Goal: Task Accomplishment & Management: Manage account settings

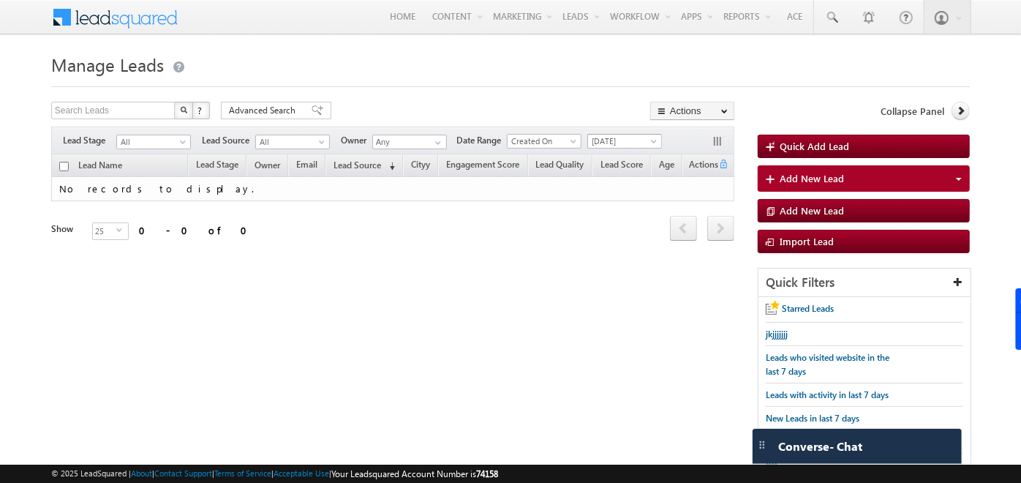
click at [628, 141] on span "[DATE]" at bounding box center [622, 141] width 69 height 13
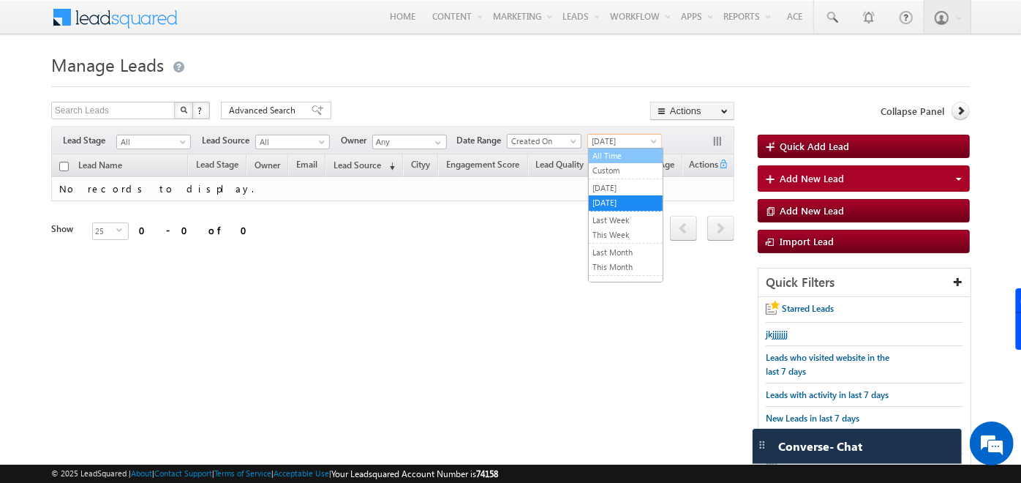
click at [620, 149] on link "All Time" at bounding box center [626, 155] width 74 height 13
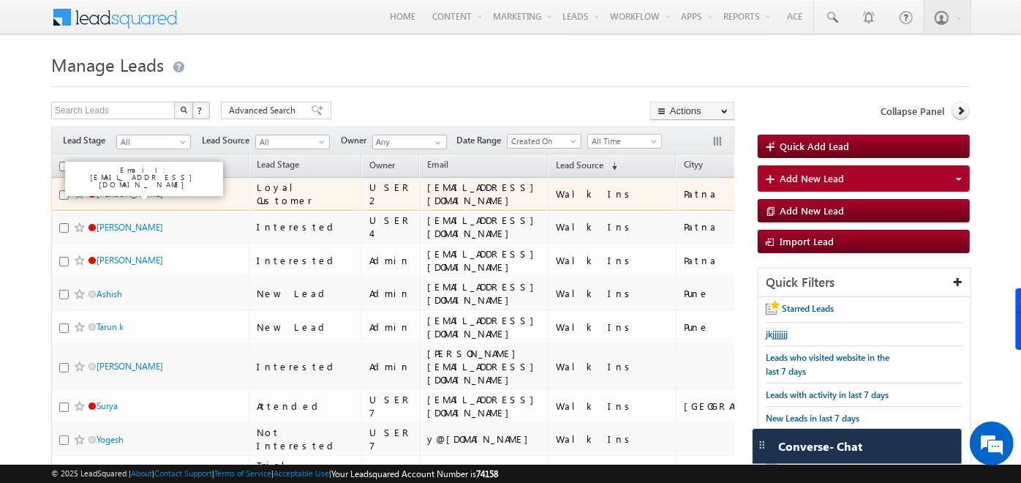
click at [104, 196] on link "[PERSON_NAME]" at bounding box center [130, 193] width 67 height 11
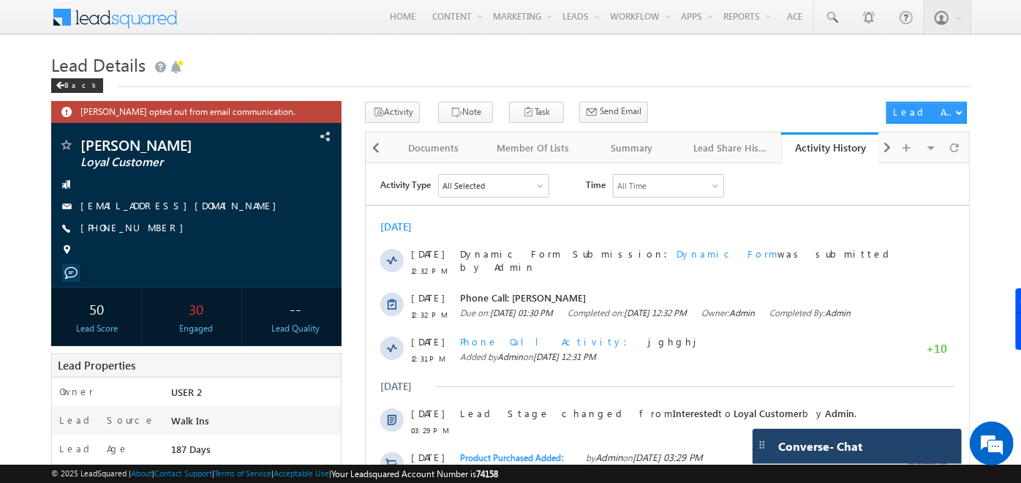
click at [834, 455] on div "Converse - Chat" at bounding box center [857, 446] width 209 height 35
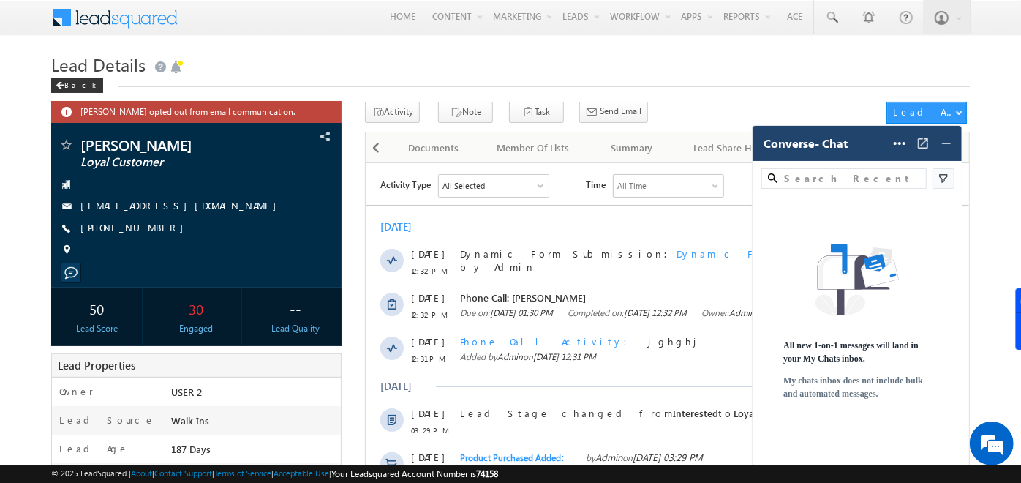
click at [797, 140] on span "Converse - Chat" at bounding box center [806, 143] width 84 height 13
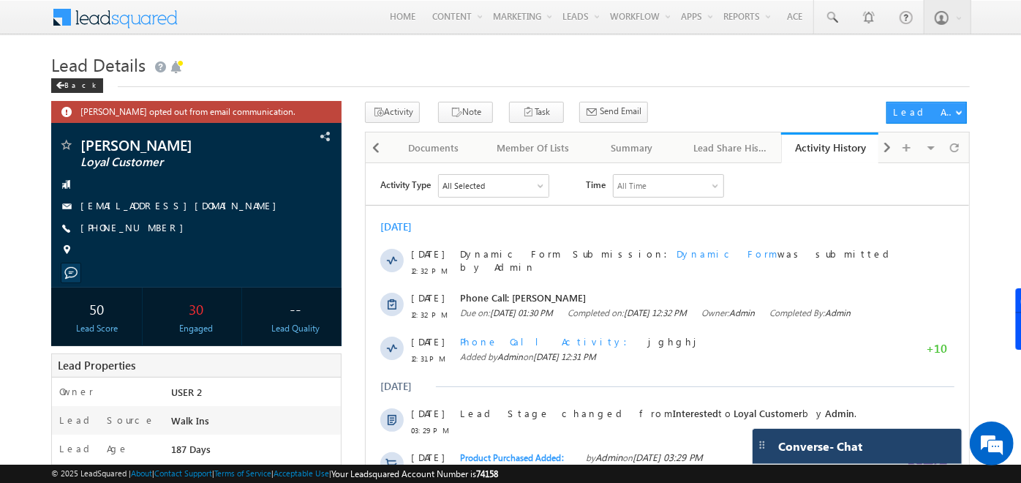
click at [808, 445] on span "Converse - Chat" at bounding box center [820, 446] width 84 height 13
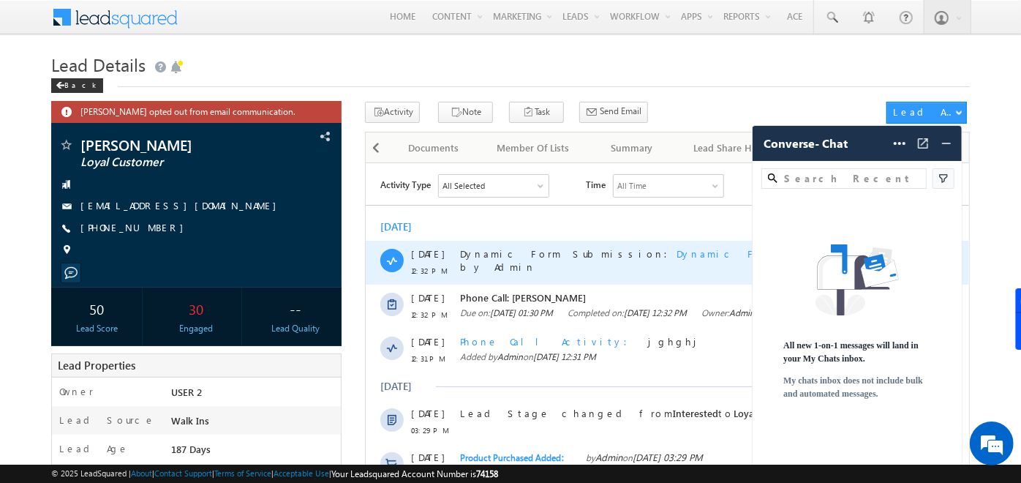
click at [677, 248] on span "Dynamic Form" at bounding box center [727, 252] width 101 height 12
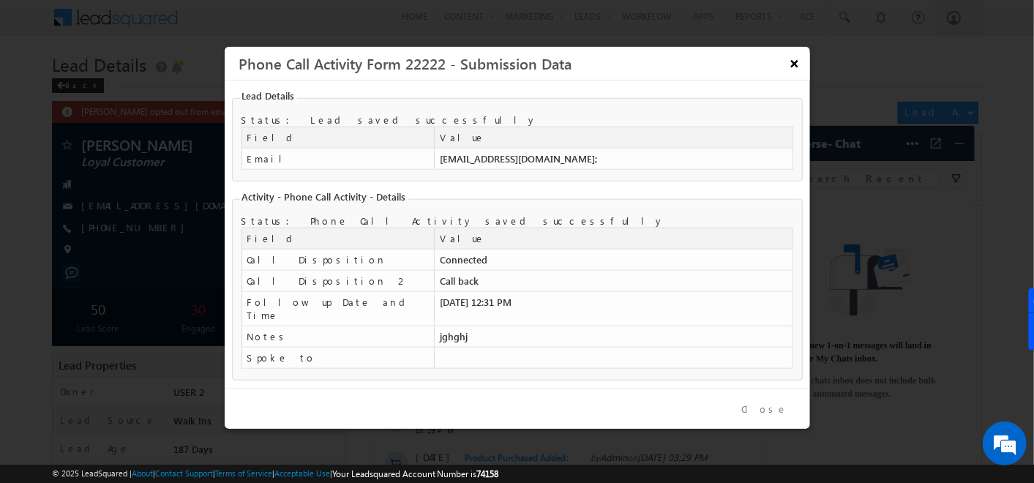
click at [794, 63] on button "×" at bounding box center [794, 63] width 24 height 26
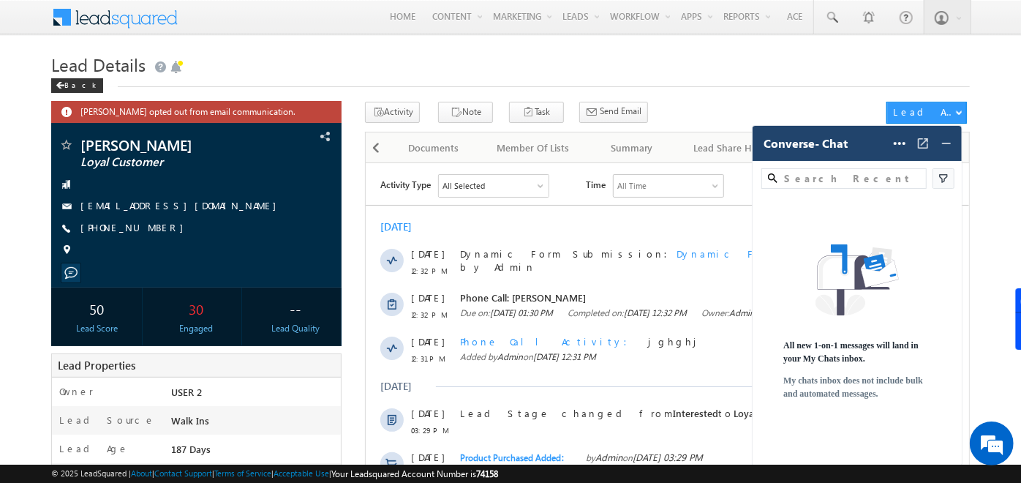
click at [805, 151] on div "Converse - Chat Help Settings" at bounding box center [857, 143] width 209 height 35
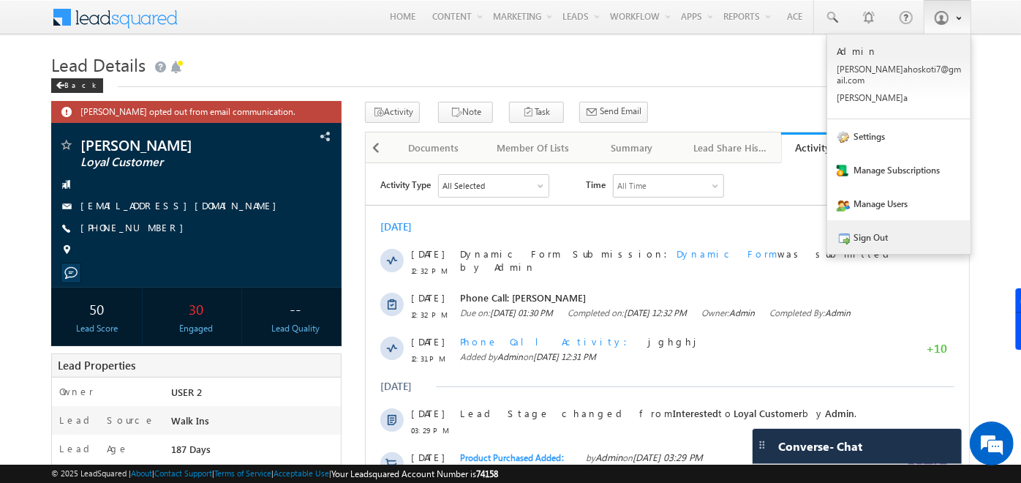
click at [885, 220] on link "Sign Out" at bounding box center [898, 237] width 143 height 34
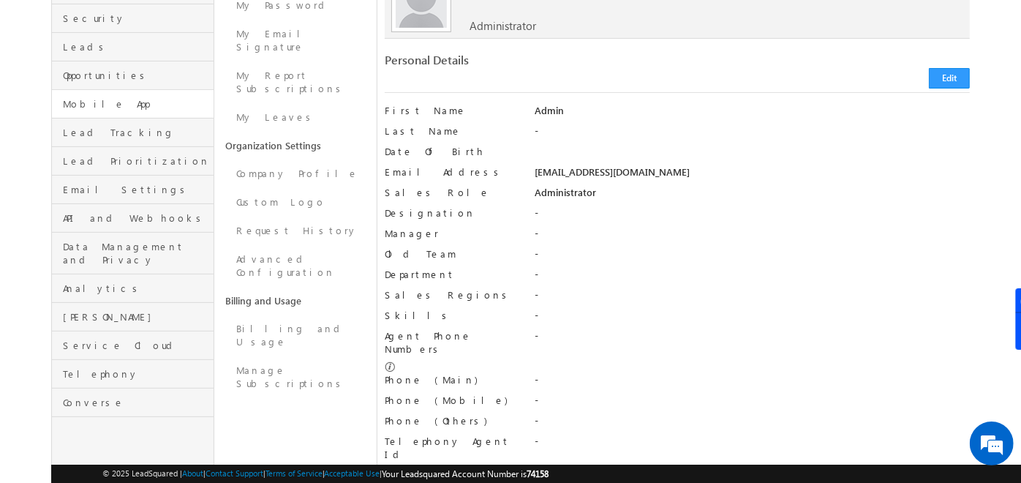
scroll to position [171, 0]
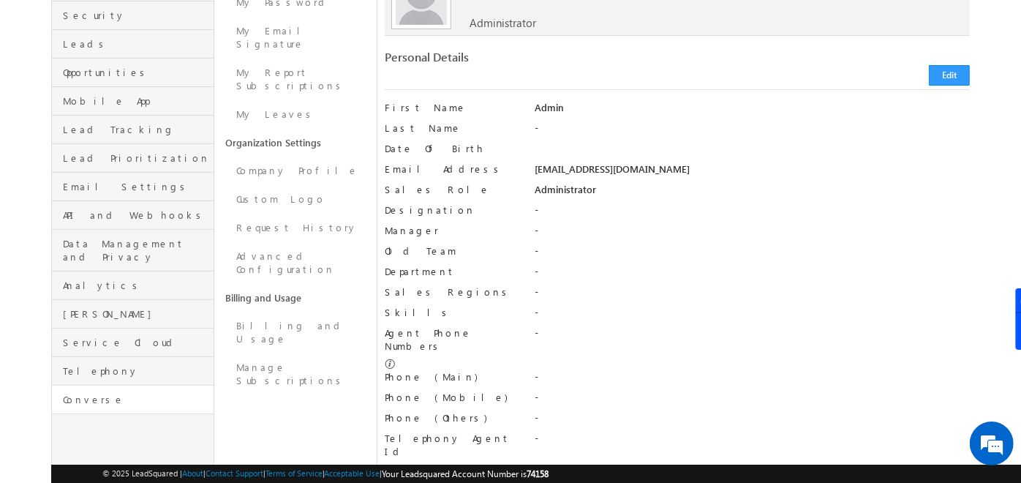
click at [76, 385] on link "Converse" at bounding box center [133, 399] width 162 height 29
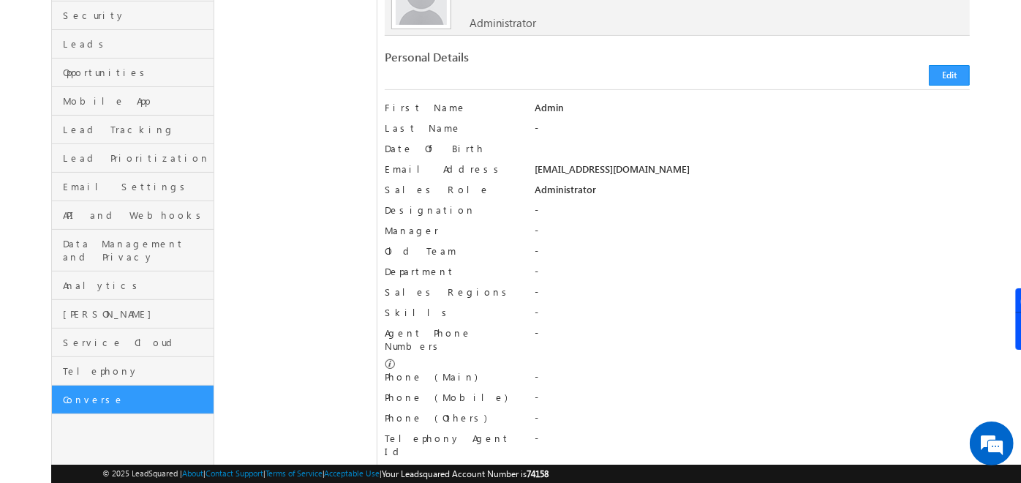
scroll to position [0, 0]
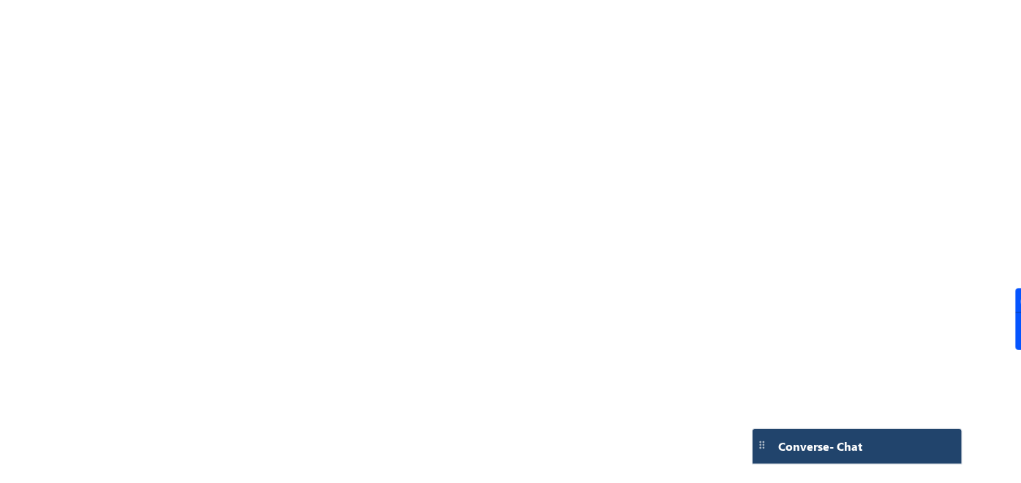
click at [813, 440] on span "Converse - Chat" at bounding box center [820, 446] width 84 height 13
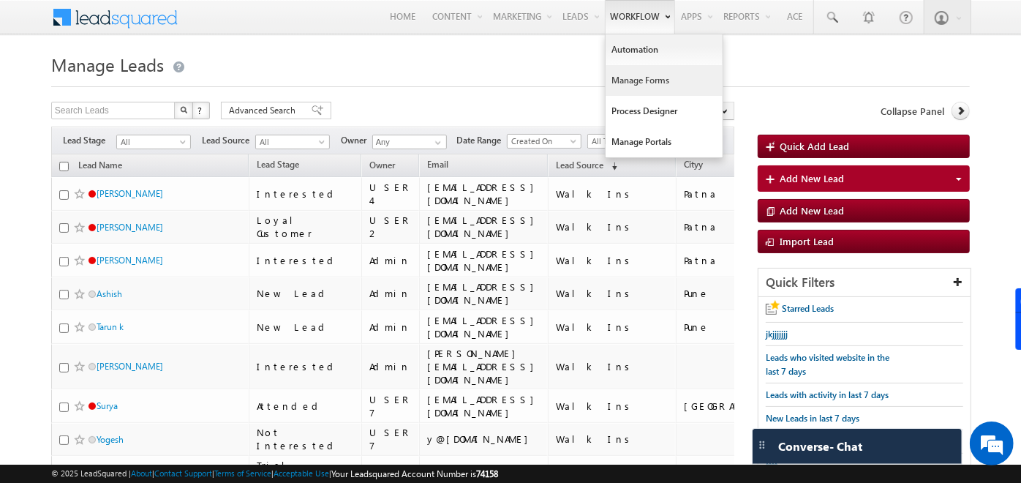
click at [644, 88] on link "Manage Forms" at bounding box center [664, 80] width 117 height 31
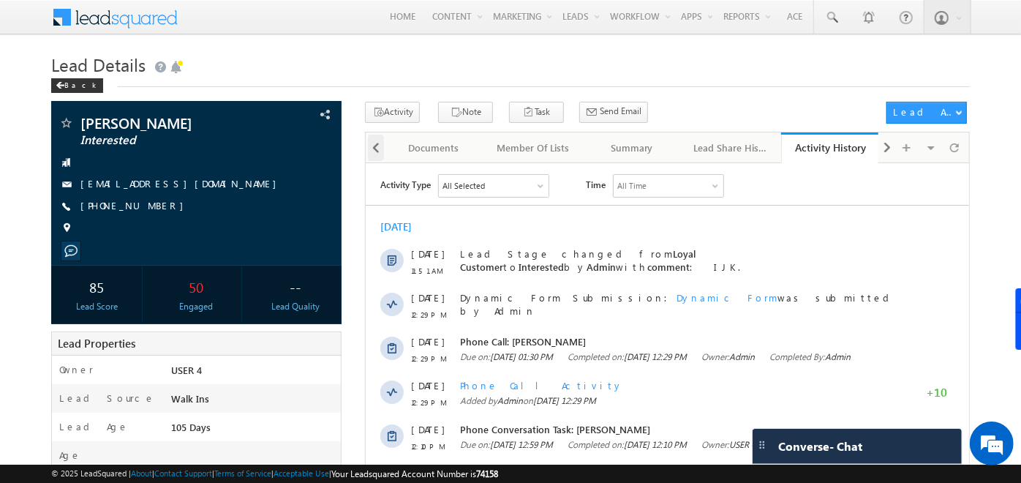
click at [374, 147] on span at bounding box center [376, 148] width 9 height 26
click at [374, 147] on div at bounding box center [375, 146] width 18 height 29
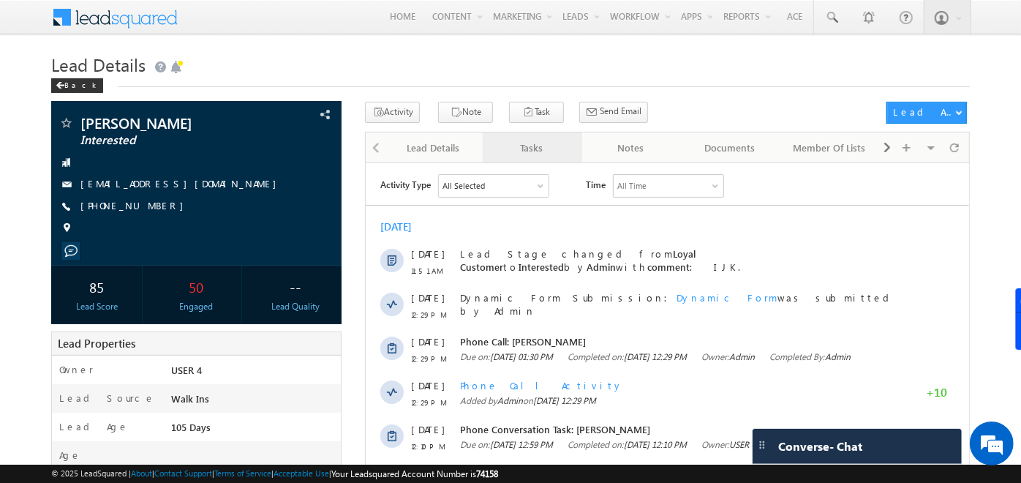
click at [532, 141] on div "Tasks" at bounding box center [531, 148] width 74 height 18
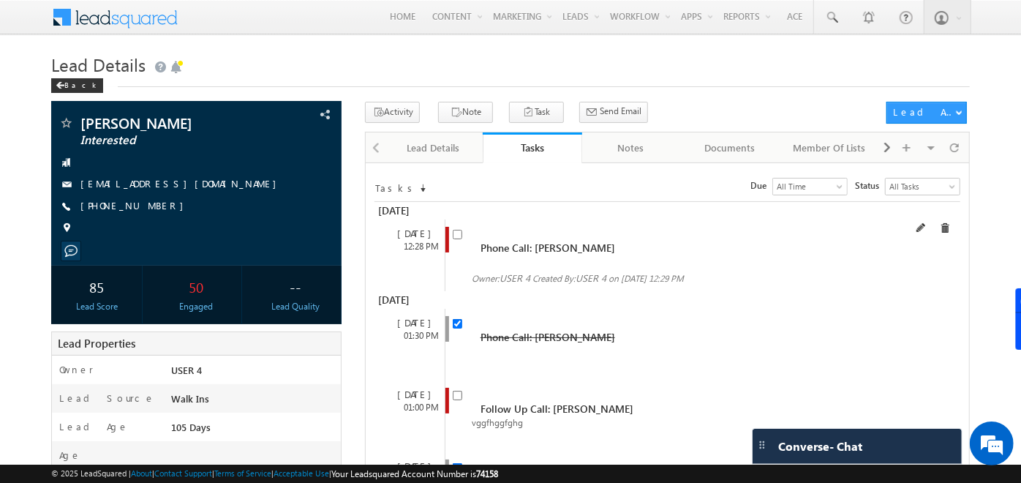
click at [456, 236] on input "checkbox" at bounding box center [458, 235] width 10 height 10
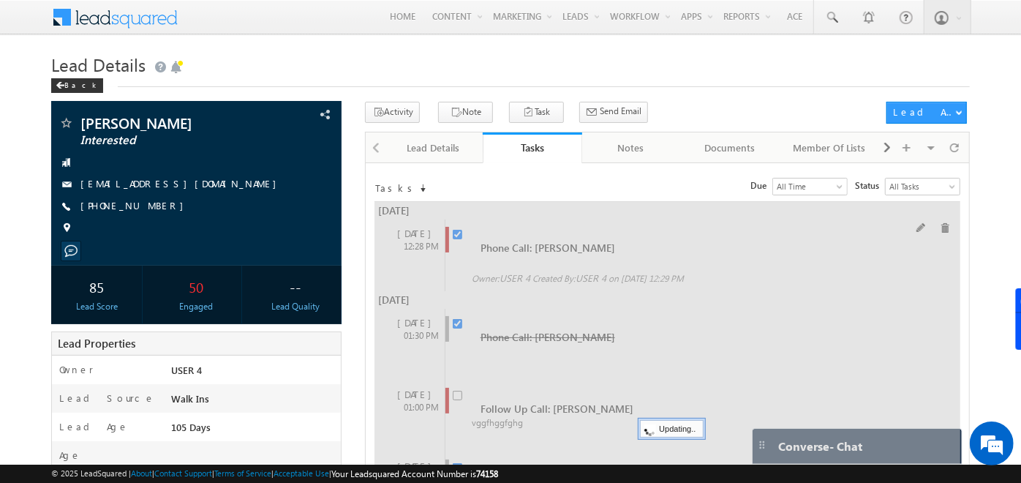
checkbox input "false"
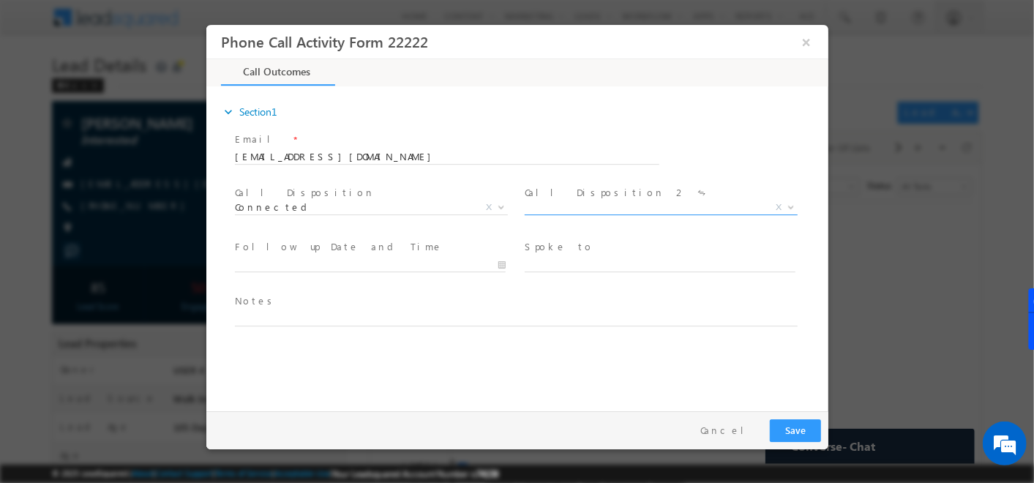
click at [576, 213] on span "X" at bounding box center [660, 207] width 273 height 15
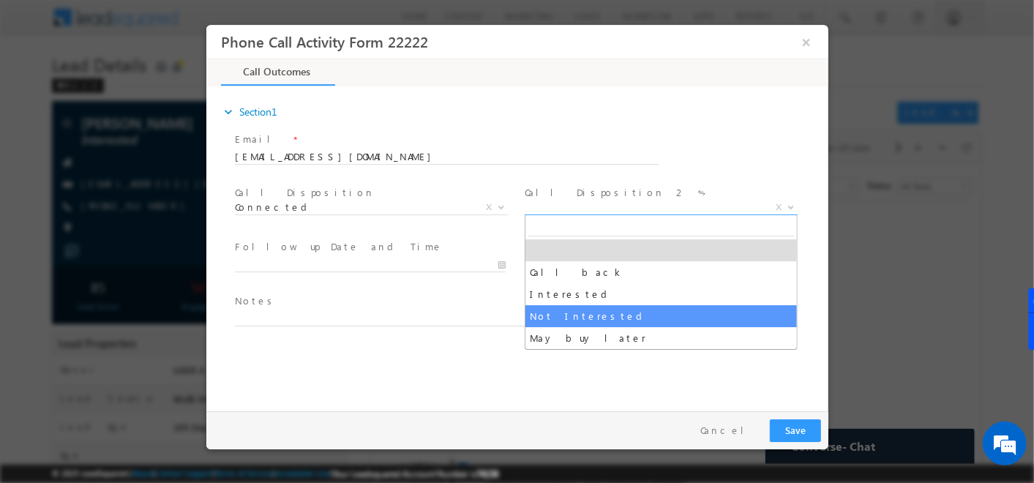
select select "Not Interested"
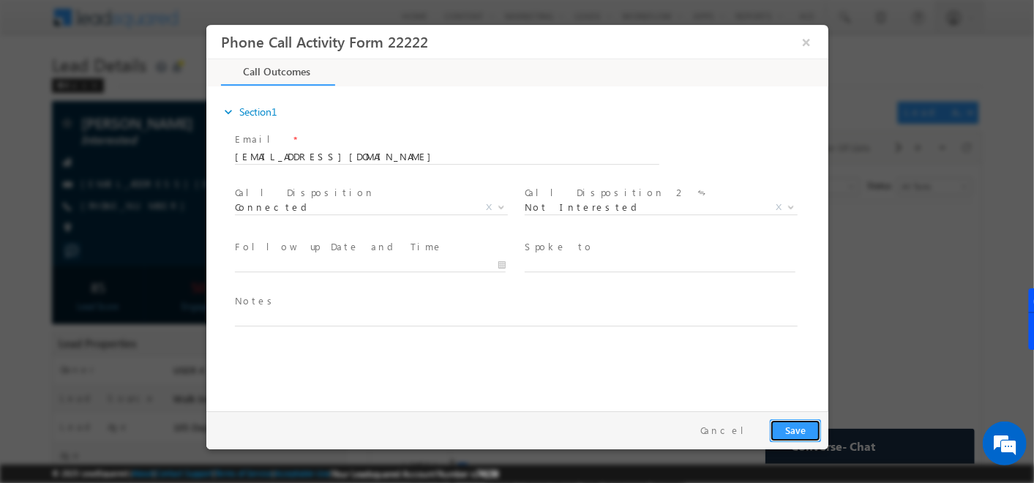
click at [804, 437] on button "Save" at bounding box center [794, 430] width 51 height 23
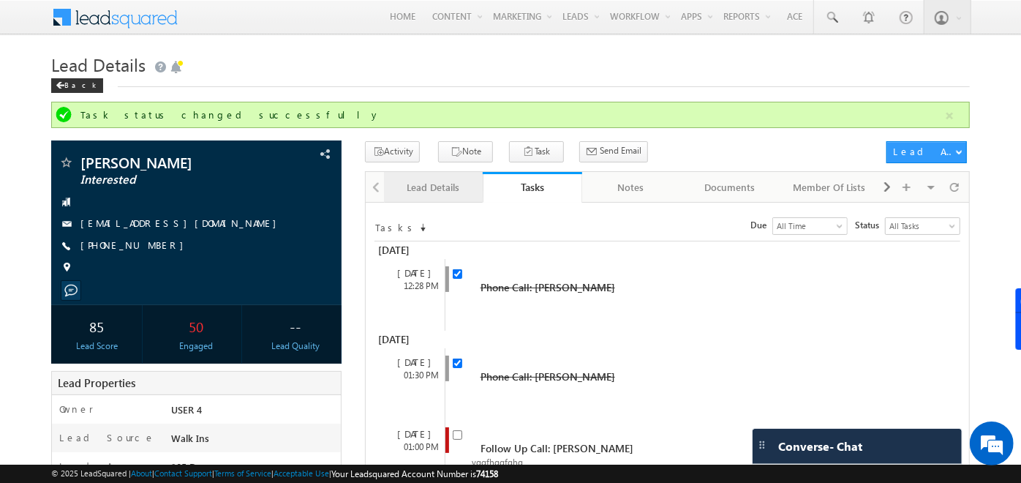
click at [432, 186] on div "Lead Details" at bounding box center [433, 187] width 74 height 18
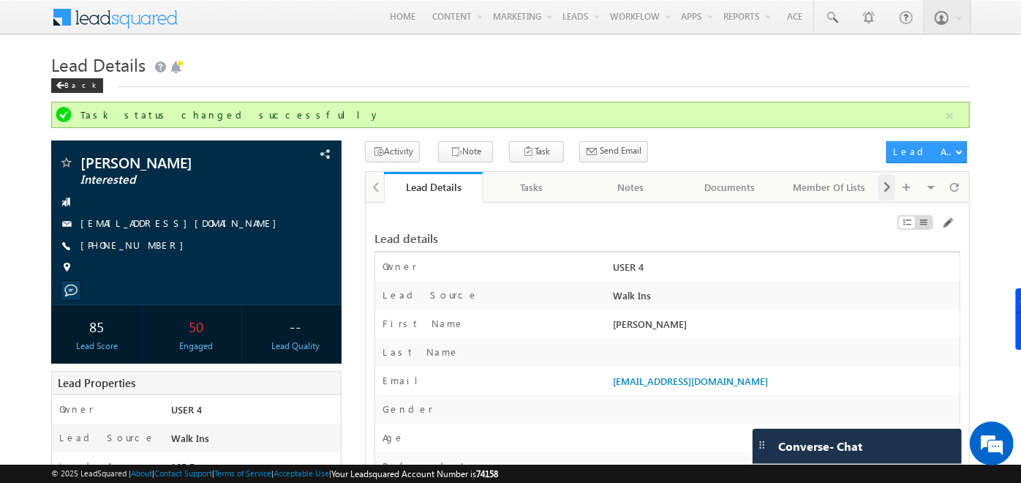
click at [886, 192] on span at bounding box center [887, 187] width 9 height 26
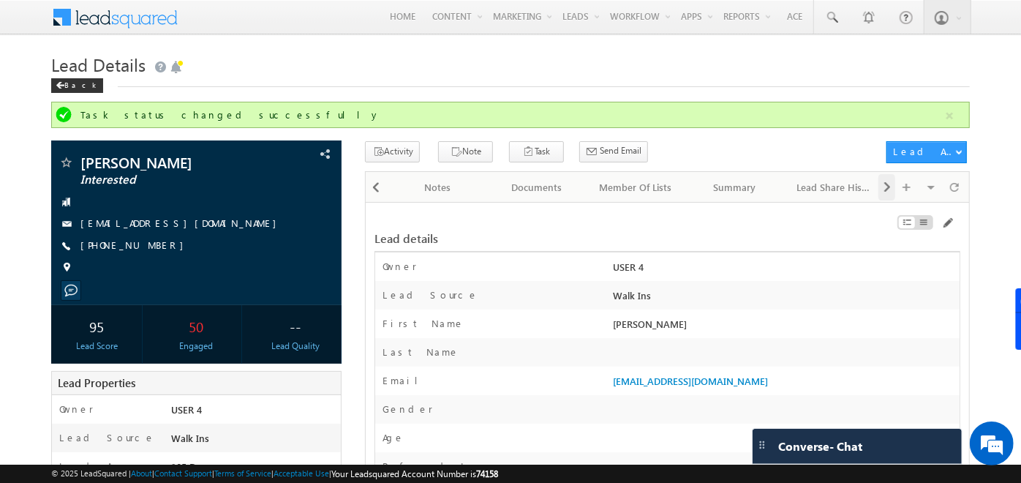
click at [886, 192] on span at bounding box center [887, 187] width 9 height 26
click at [715, 195] on link "Activity History" at bounding box center [733, 187] width 99 height 31
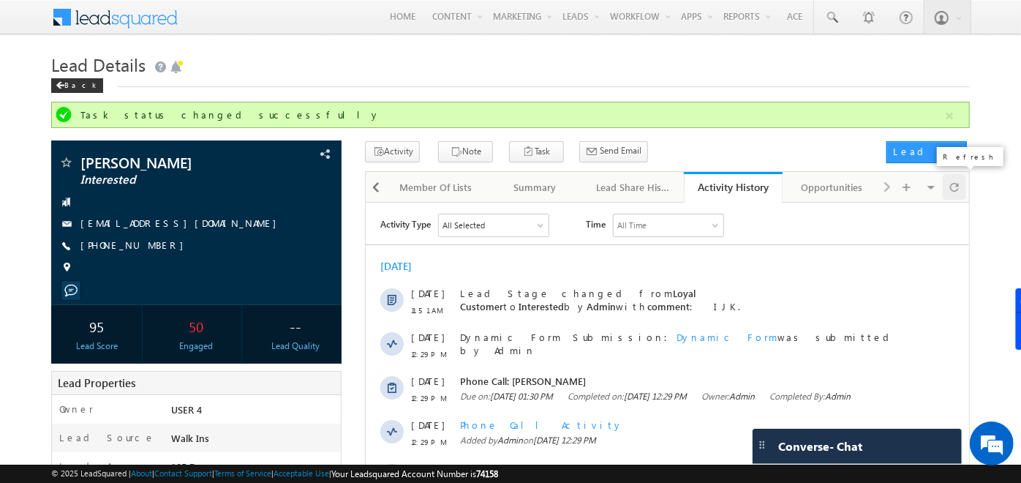
click at [952, 192] on span at bounding box center [954, 187] width 9 height 26
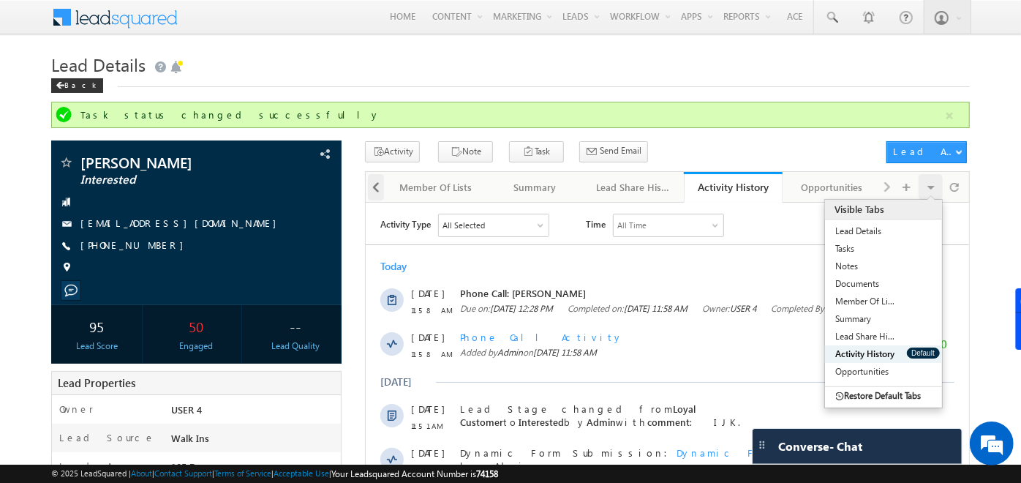
click at [377, 184] on span at bounding box center [376, 187] width 9 height 26
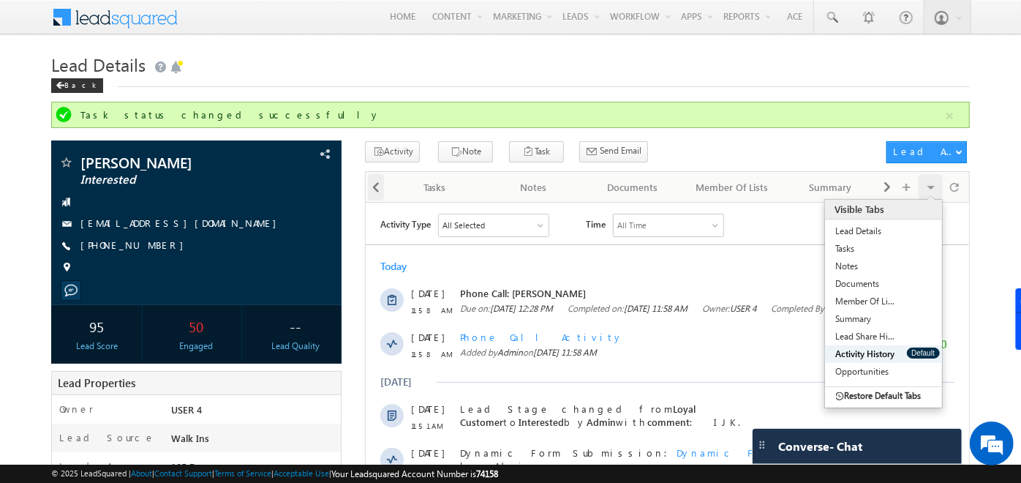
click at [377, 184] on span at bounding box center [376, 187] width 9 height 26
click at [539, 172] on link "Tasks" at bounding box center [532, 187] width 99 height 31
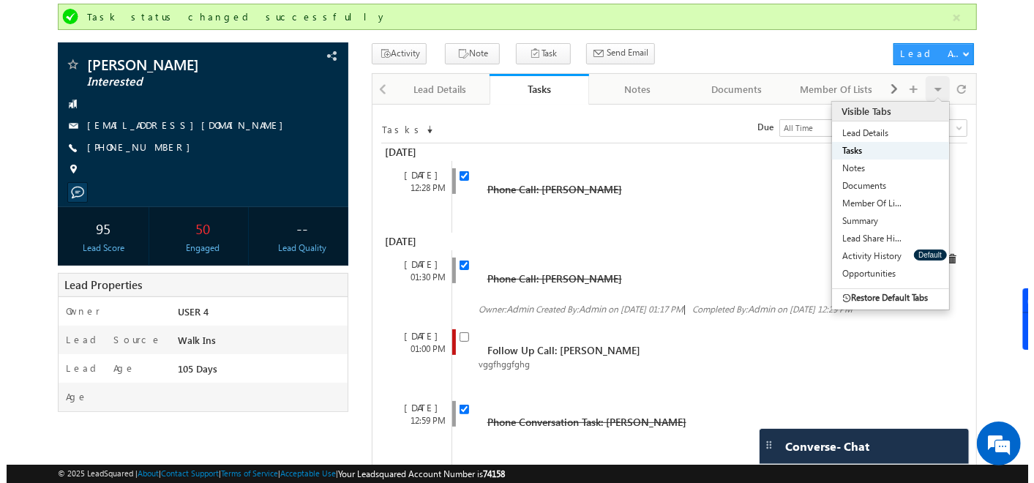
scroll to position [102, 0]
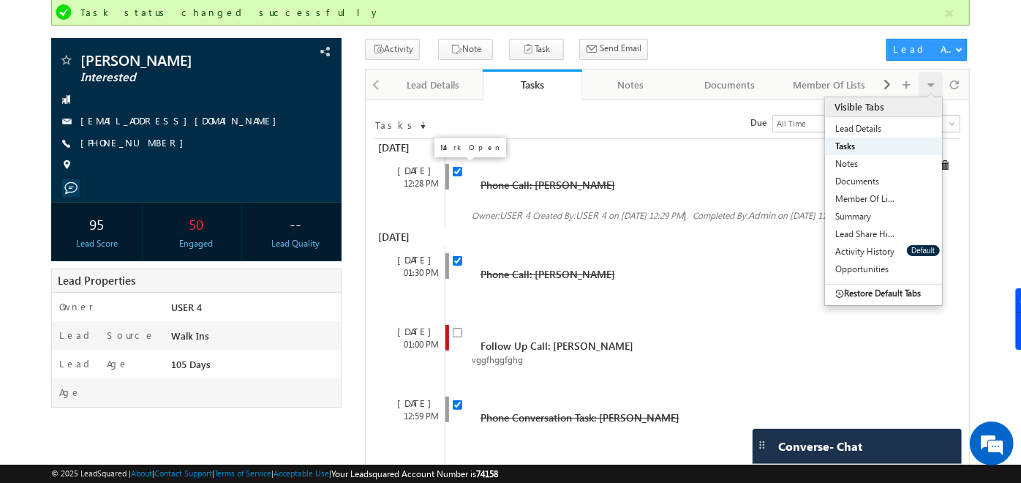
click at [455, 167] on input "checkbox" at bounding box center [458, 172] width 10 height 10
checkbox input "false"
click at [459, 171] on input "checkbox" at bounding box center [458, 172] width 10 height 10
checkbox input "false"
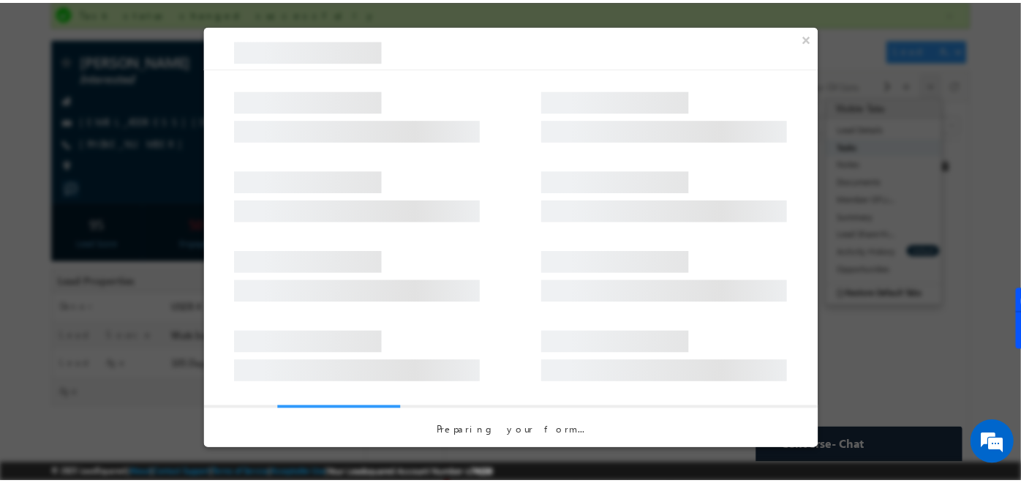
scroll to position [0, 0]
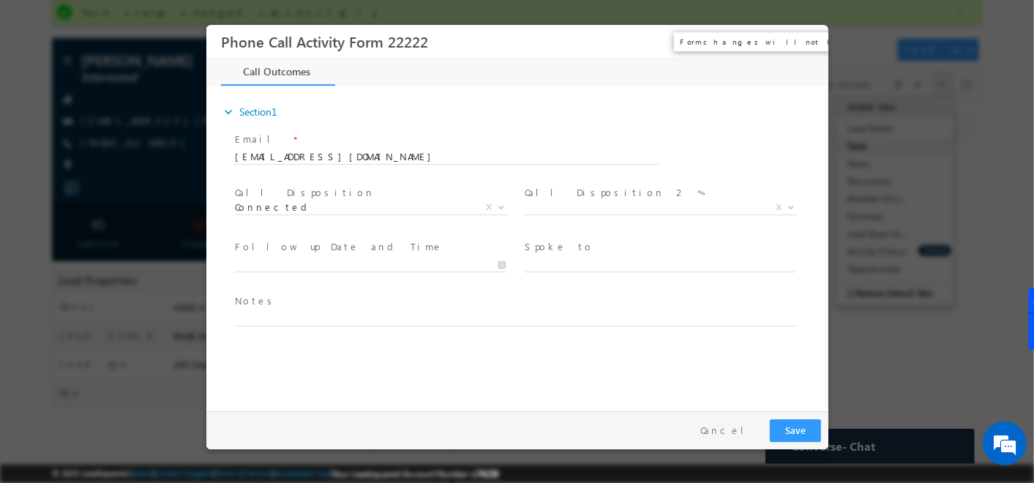
click at [811, 37] on button "×" at bounding box center [805, 42] width 25 height 27
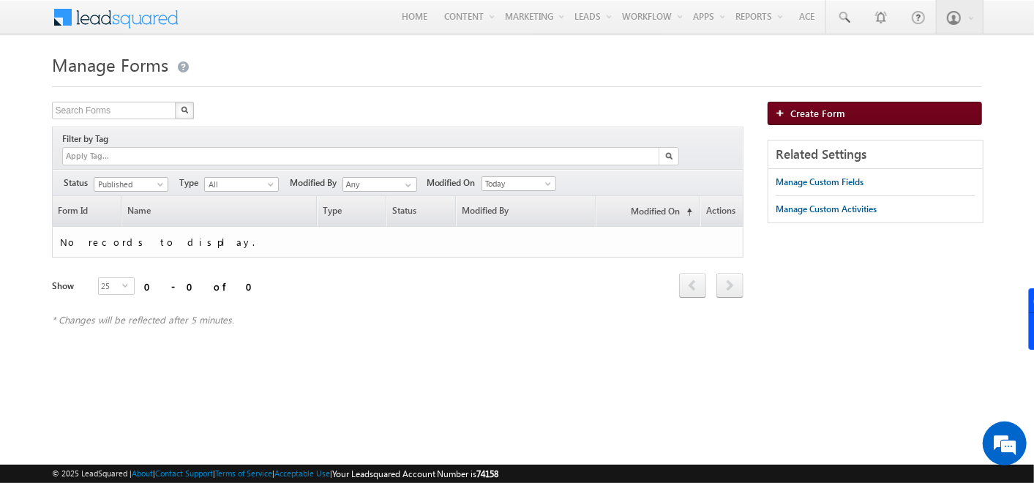
click at [798, 118] on span "Create Form" at bounding box center [817, 113] width 55 height 12
click at [808, 108] on span "Create Form" at bounding box center [817, 113] width 55 height 12
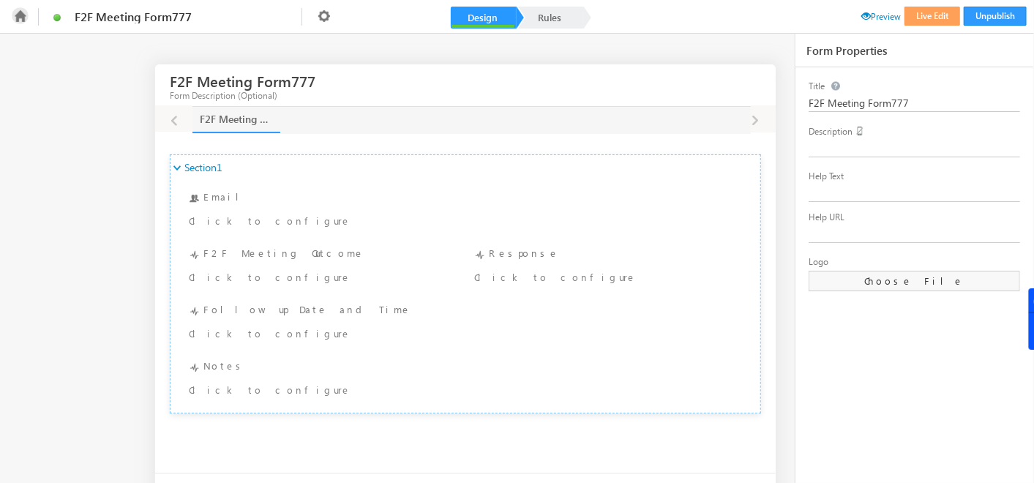
click at [21, 16] on icon at bounding box center [20, 15] width 17 height 17
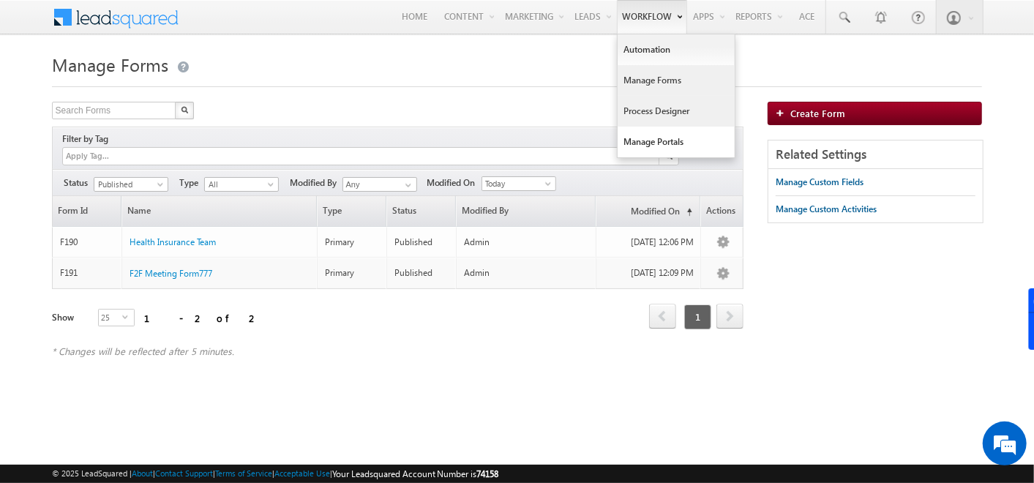
click at [659, 110] on link "Process Designer" at bounding box center [675, 111] width 117 height 31
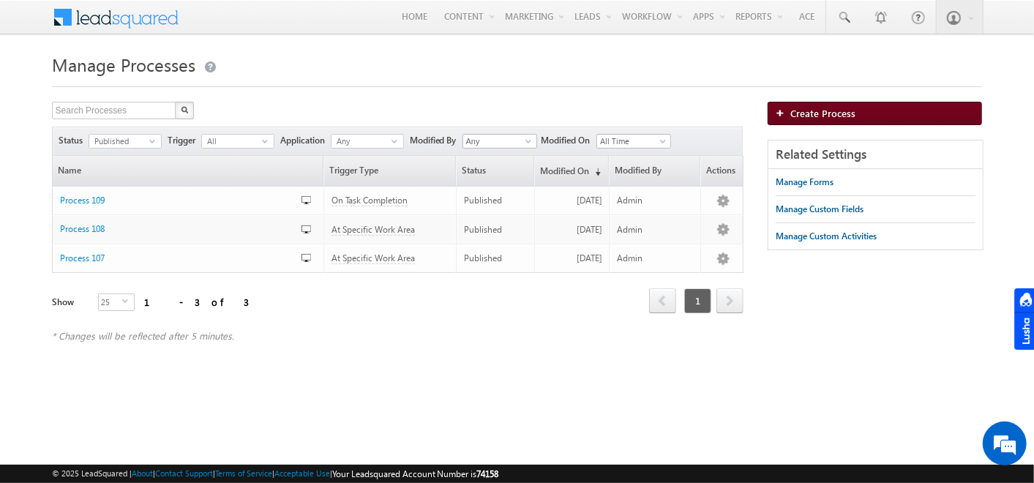
click at [823, 108] on span "Create Process" at bounding box center [822, 113] width 65 height 12
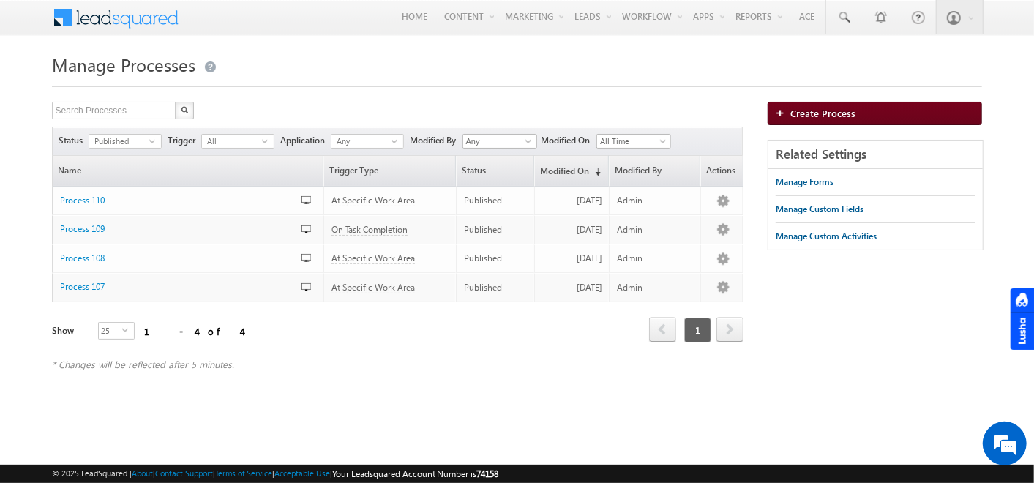
click at [788, 102] on link "Create Process" at bounding box center [874, 113] width 214 height 23
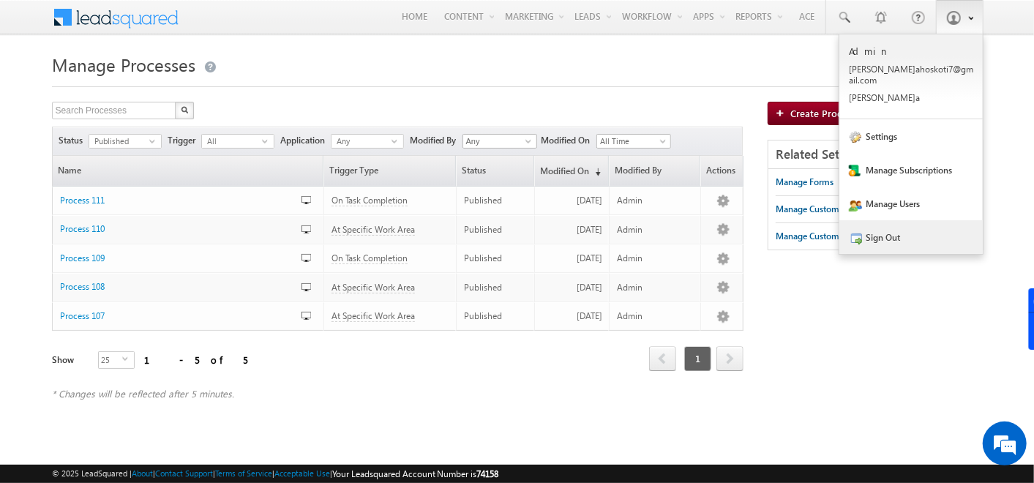
click at [876, 239] on link "Sign Out" at bounding box center [910, 237] width 143 height 34
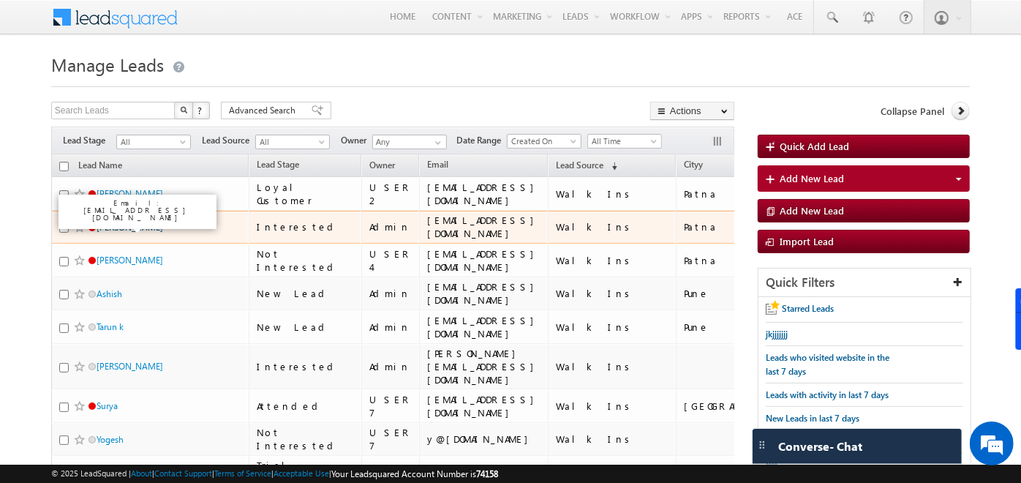
click at [103, 227] on link "[PERSON_NAME]" at bounding box center [130, 227] width 67 height 11
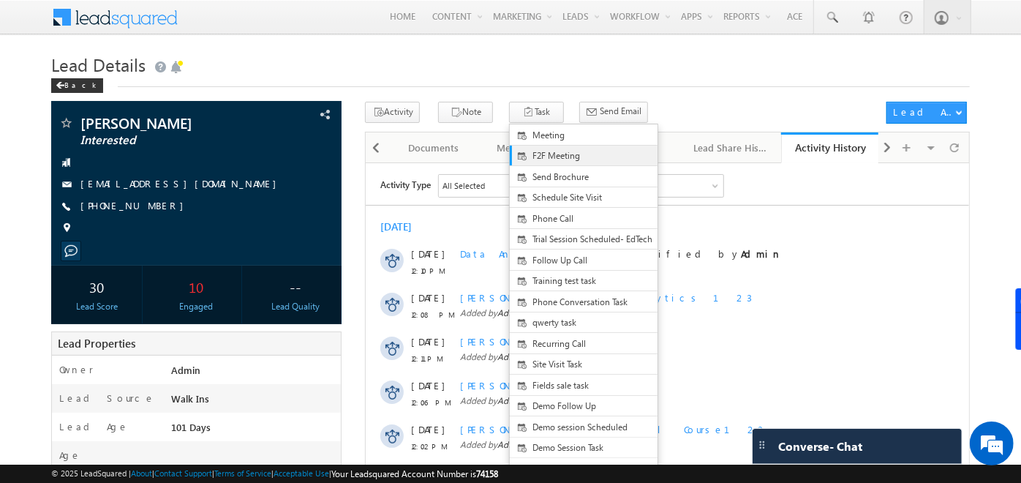
click at [532, 161] on span "F2F Meeting" at bounding box center [595, 155] width 127 height 13
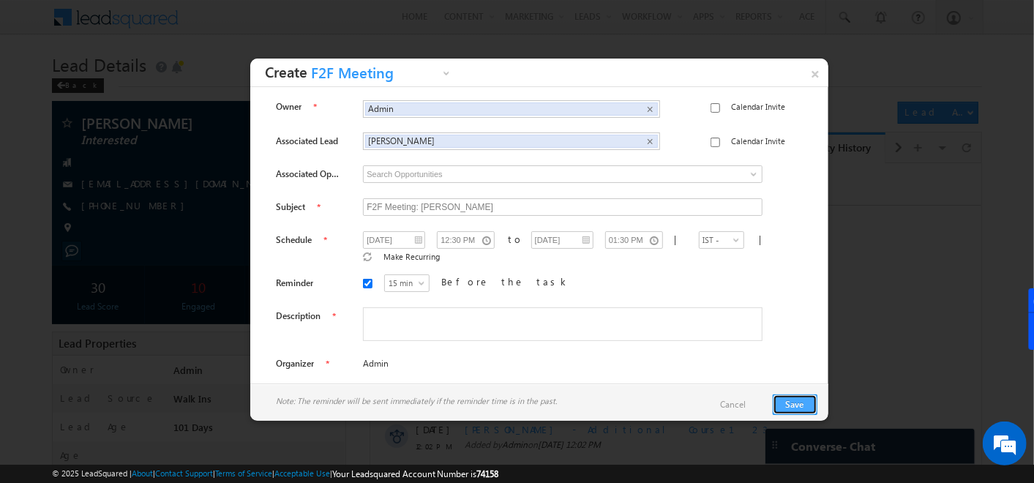
click at [796, 399] on button "Save" at bounding box center [794, 404] width 45 height 20
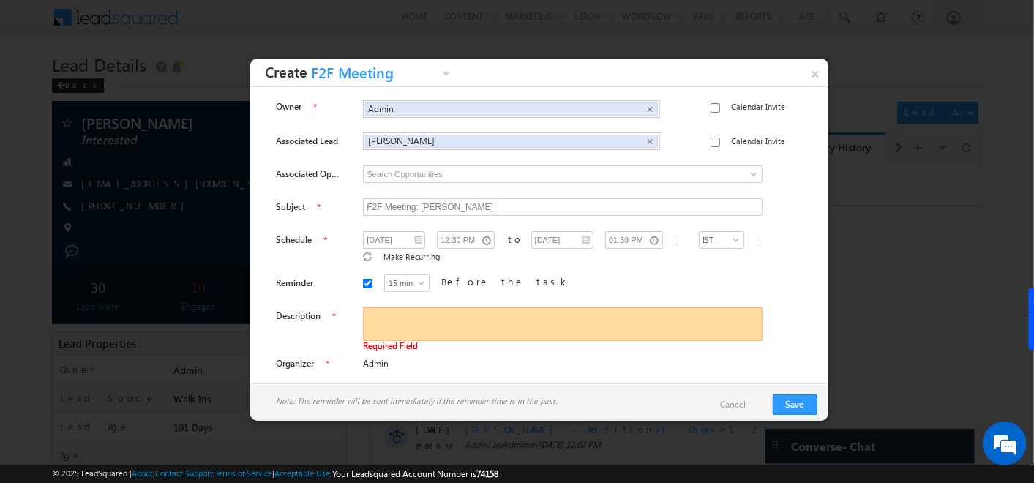
click at [438, 313] on textarea at bounding box center [562, 324] width 399 height 34
type textarea "jj"
click at [804, 393] on div "Note: The reminder will be sent immediately if the reminder time is in the past…" at bounding box center [539, 404] width 578 height 42
click at [802, 398] on button "Save" at bounding box center [794, 404] width 45 height 20
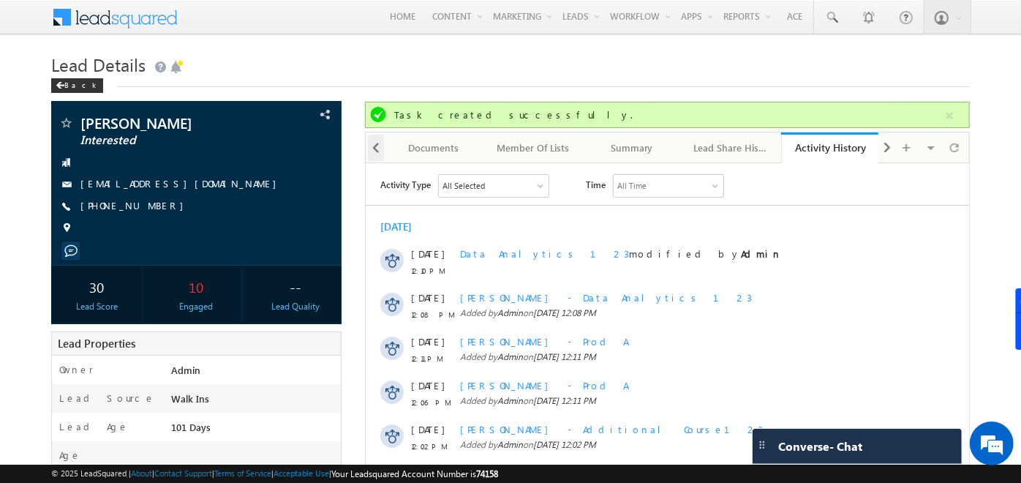
click at [369, 145] on div at bounding box center [376, 148] width 16 height 26
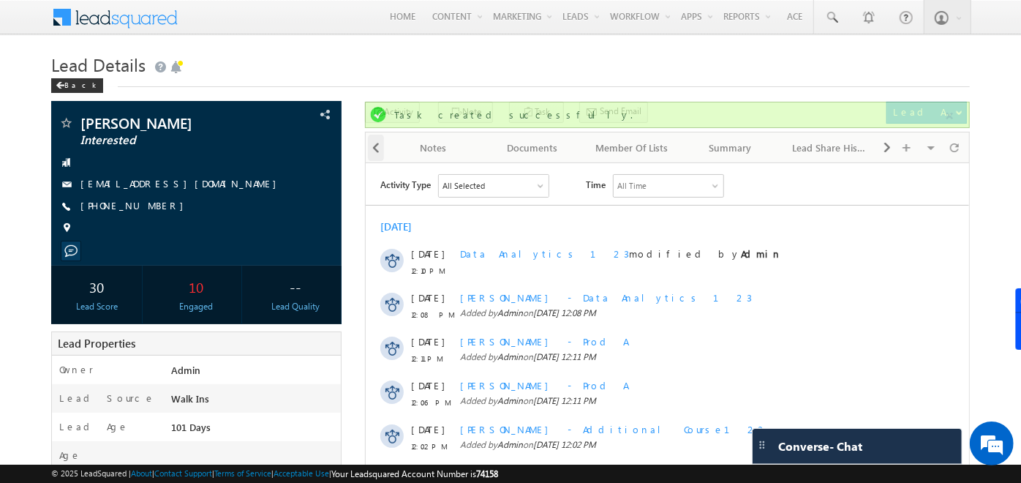
click at [369, 145] on div at bounding box center [376, 148] width 16 height 26
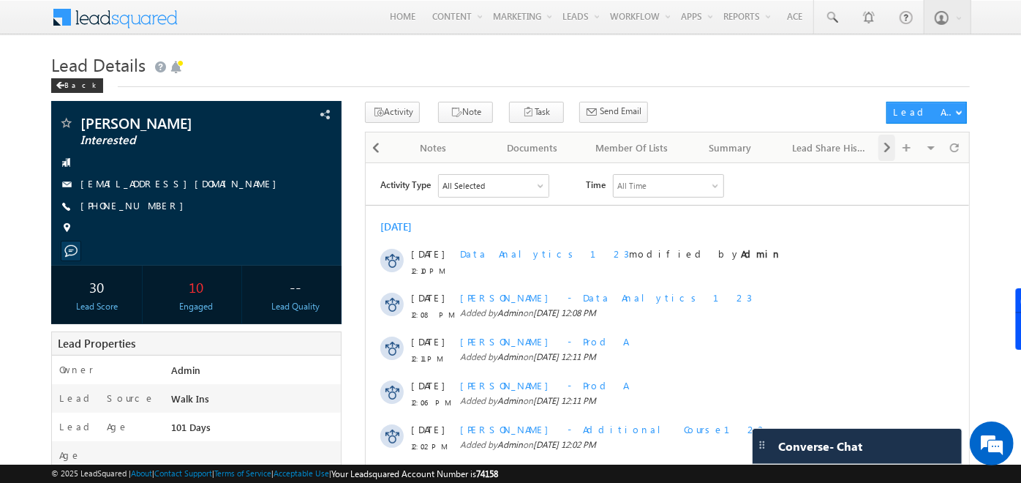
click at [880, 156] on div at bounding box center [886, 148] width 17 height 26
click at [880, 156] on div "Visible Tabs Lead Details Default Tasks Default Notes Default Documents Default…" at bounding box center [922, 146] width 88 height 29
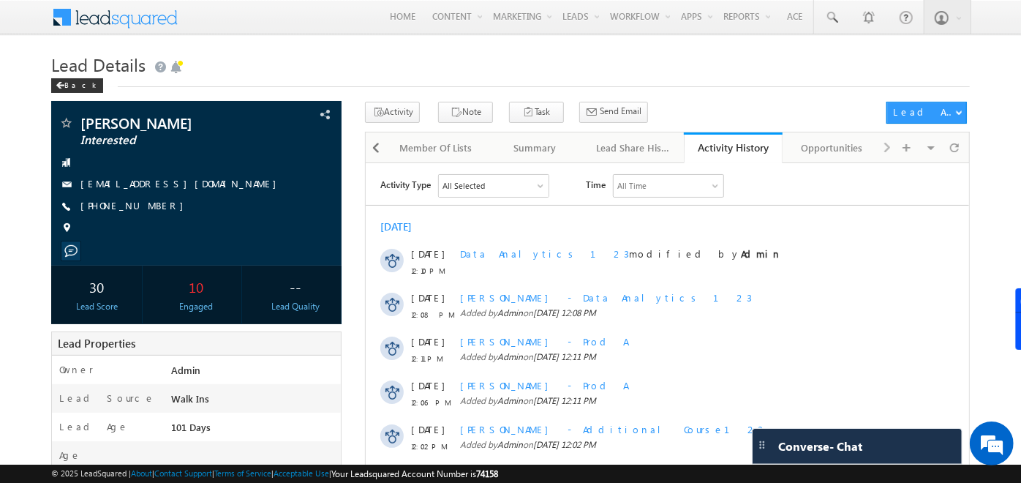
click at [886, 144] on div "Visible Tabs Lead Details Default Tasks Default Notes Default Documents Default…" at bounding box center [922, 146] width 88 height 29
click at [380, 151] on div at bounding box center [376, 148] width 16 height 26
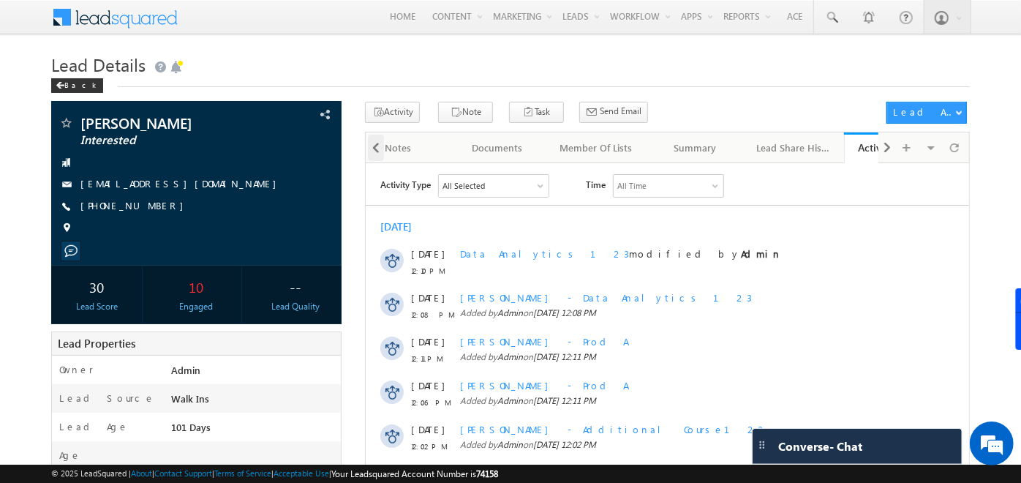
click at [380, 151] on div at bounding box center [376, 148] width 16 height 26
click at [524, 141] on div "Tasks" at bounding box center [531, 148] width 74 height 18
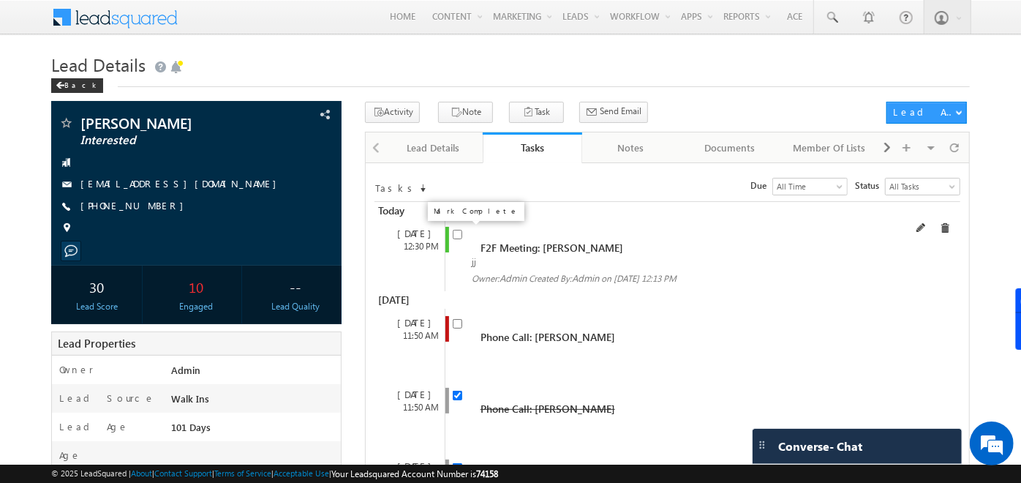
click at [454, 237] on input "checkbox" at bounding box center [458, 235] width 10 height 10
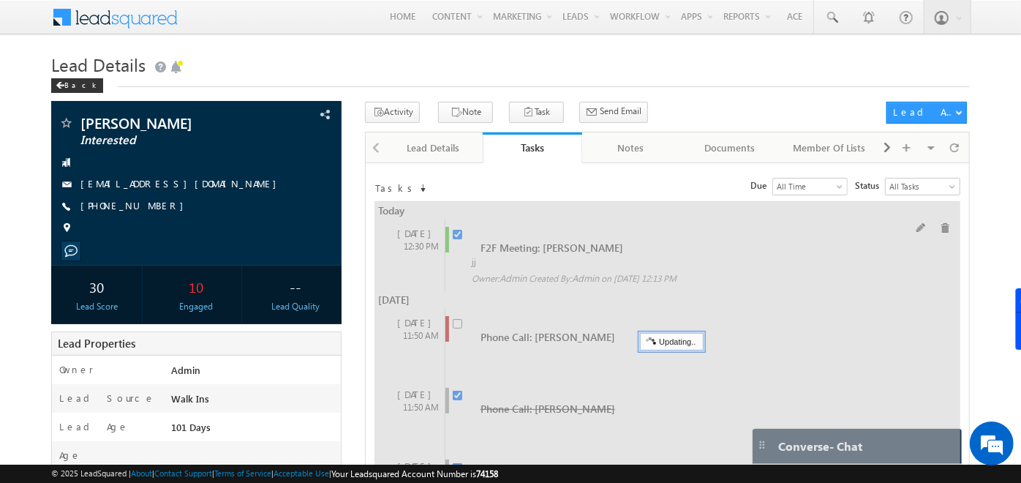
checkbox input "false"
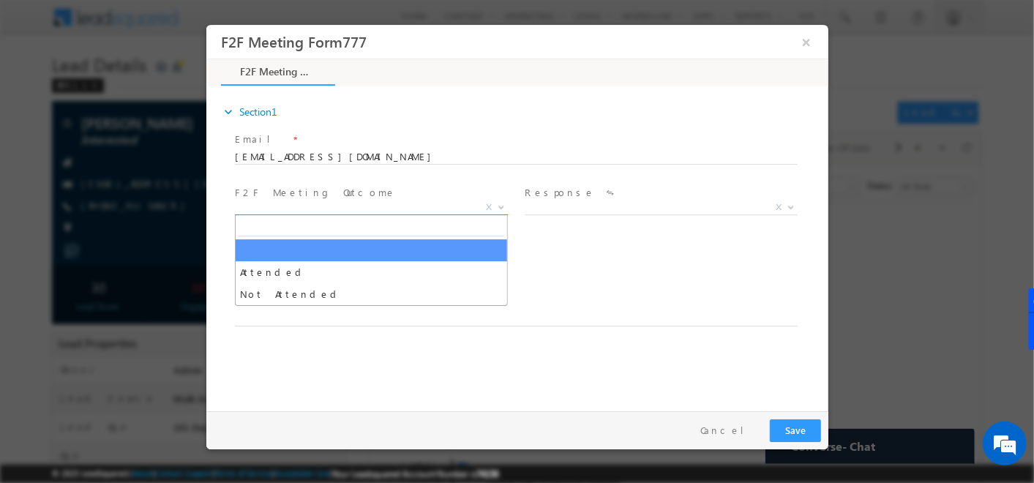
click at [336, 214] on span "X" at bounding box center [370, 207] width 273 height 15
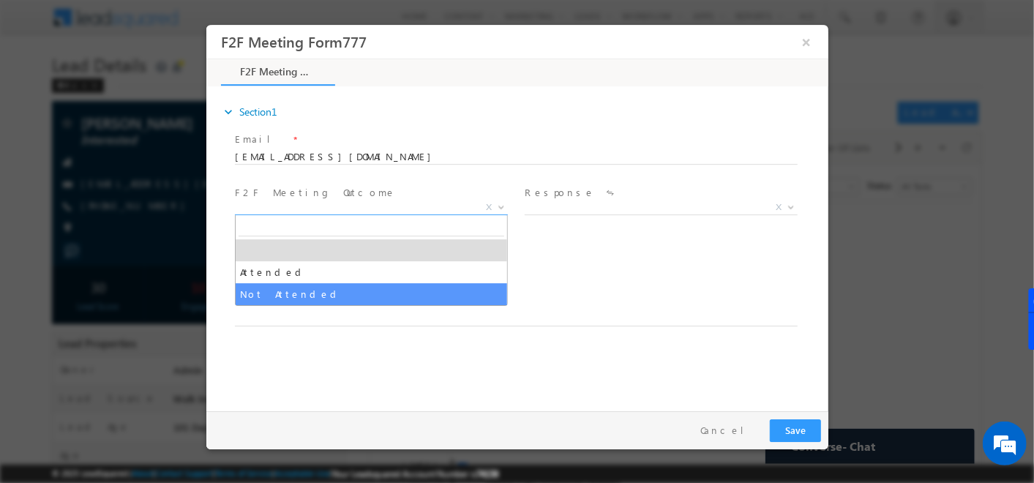
select select "Not Attended"
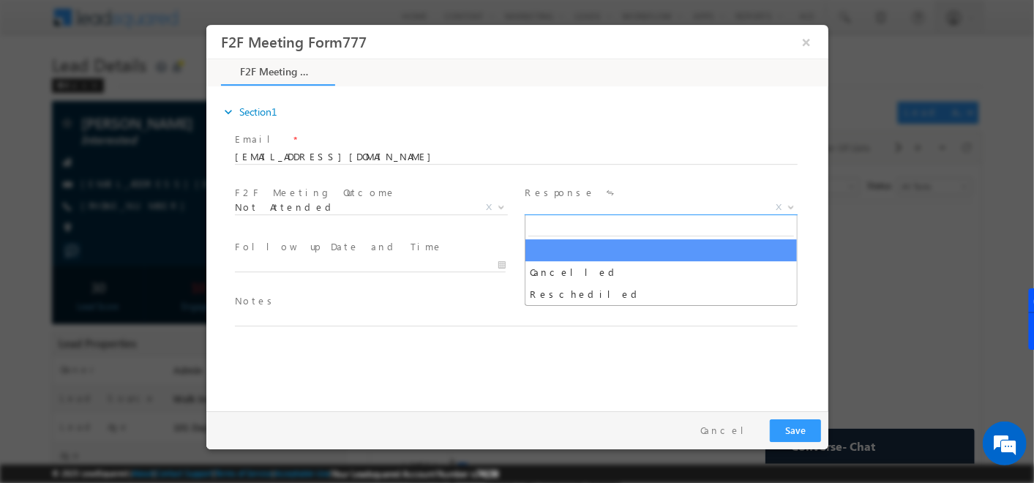
click at [592, 212] on span "X" at bounding box center [660, 207] width 273 height 15
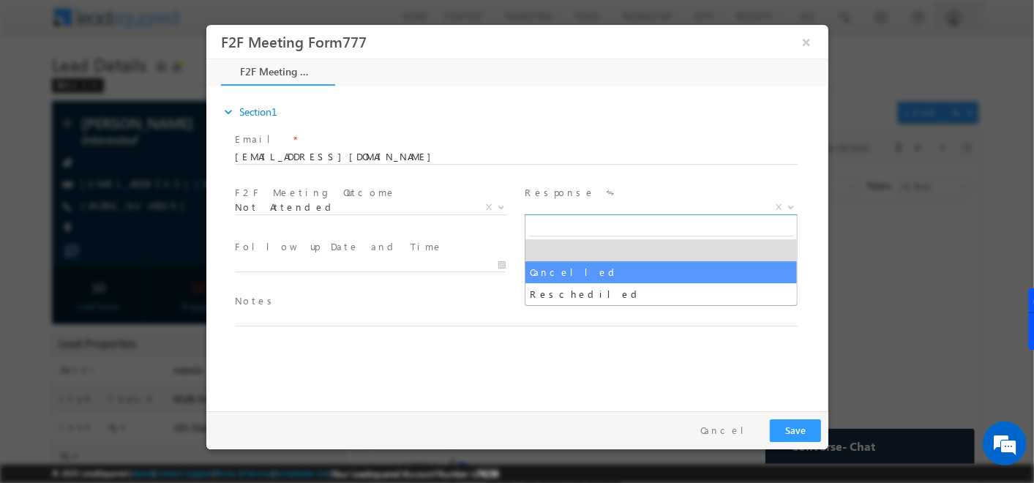
select select "Cancelled"
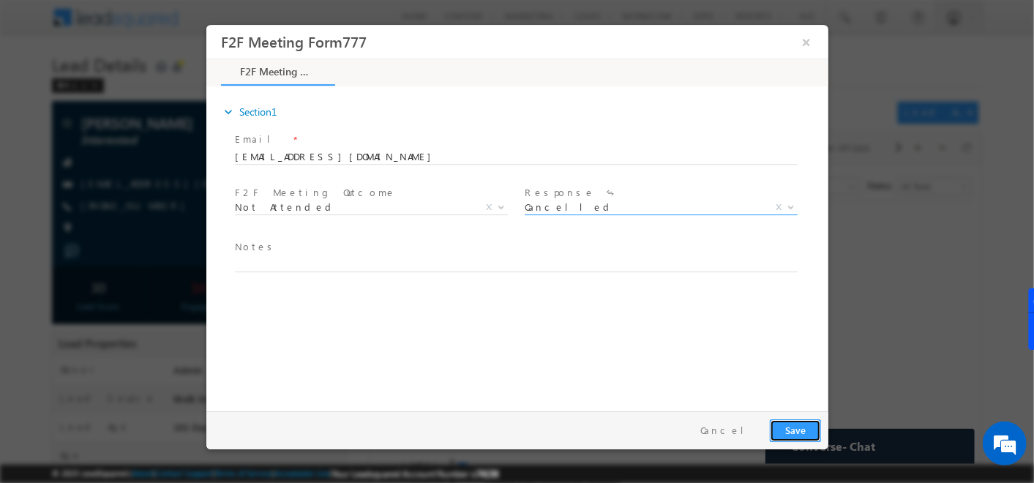
click at [788, 430] on button "Save" at bounding box center [794, 430] width 51 height 23
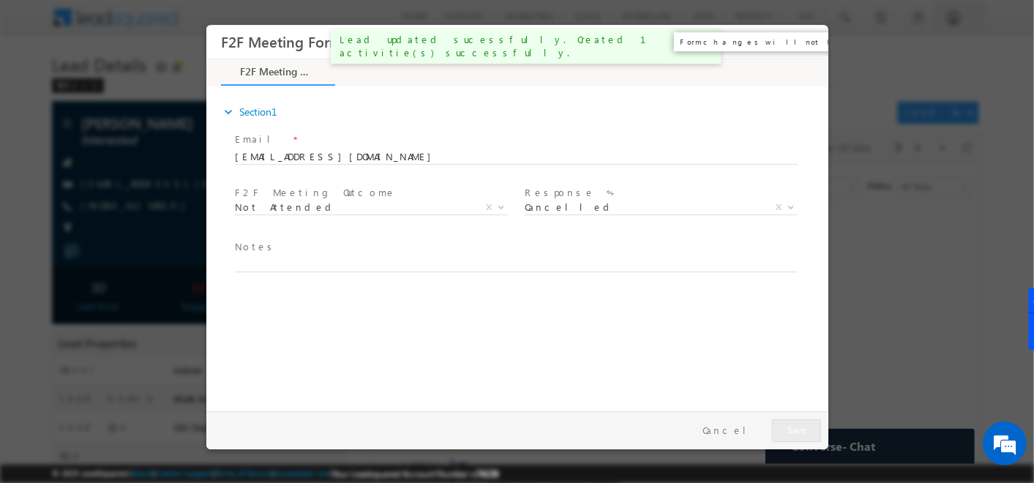
click at [802, 45] on button "×" at bounding box center [805, 42] width 25 height 27
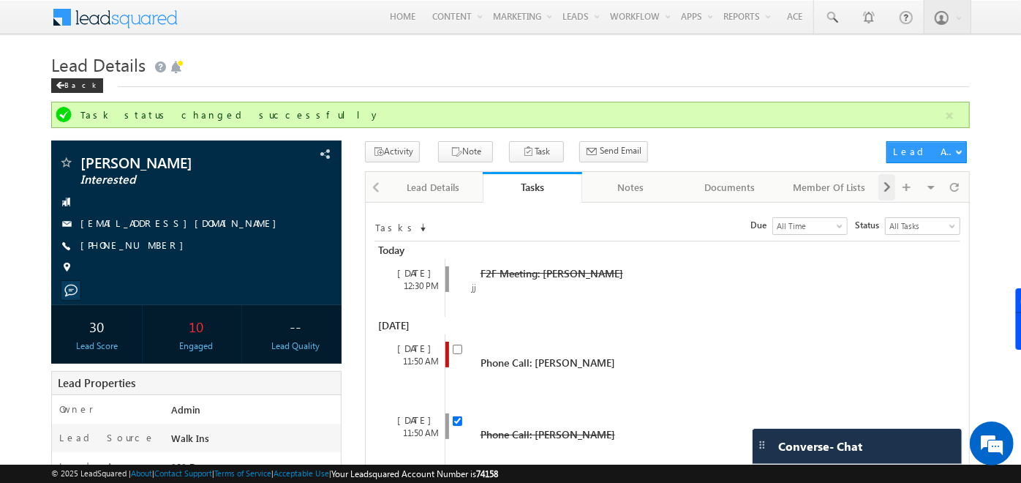
click at [888, 190] on span at bounding box center [887, 187] width 9 height 26
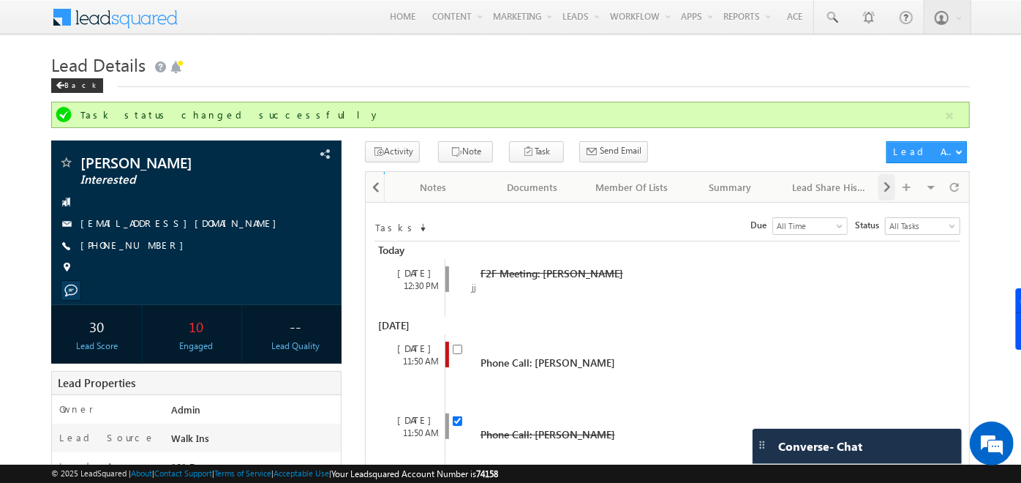
click at [888, 190] on span at bounding box center [887, 187] width 9 height 26
click at [731, 188] on div "Activity History" at bounding box center [733, 187] width 74 height 18
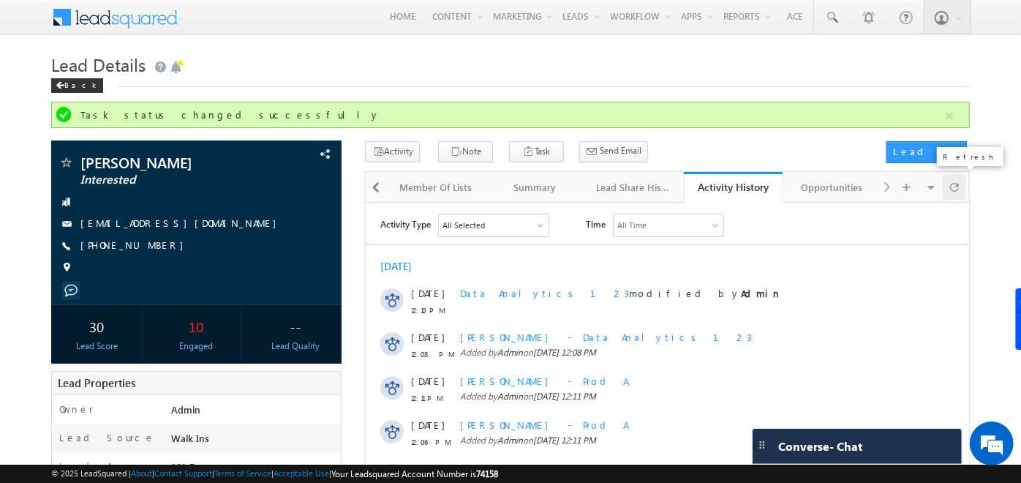
click at [957, 189] on span at bounding box center [954, 187] width 9 height 26
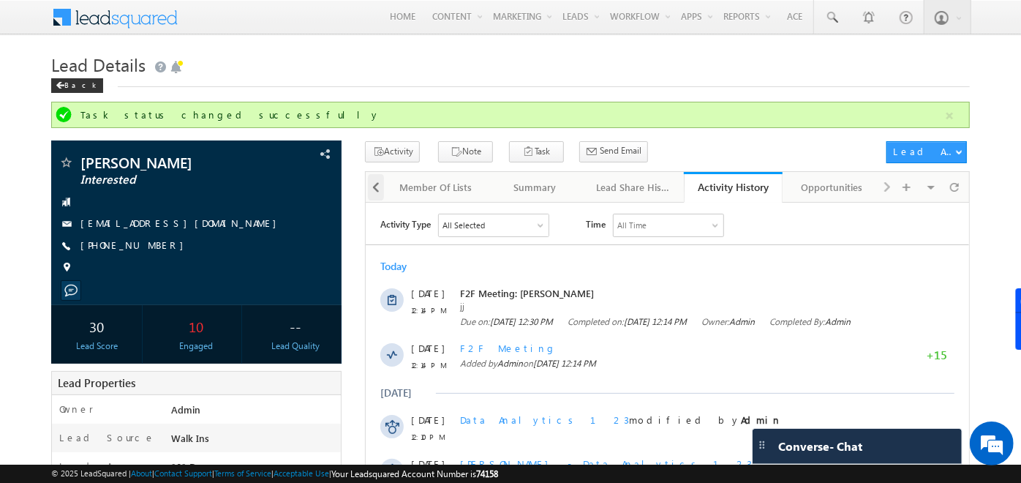
click at [378, 187] on span at bounding box center [376, 187] width 9 height 26
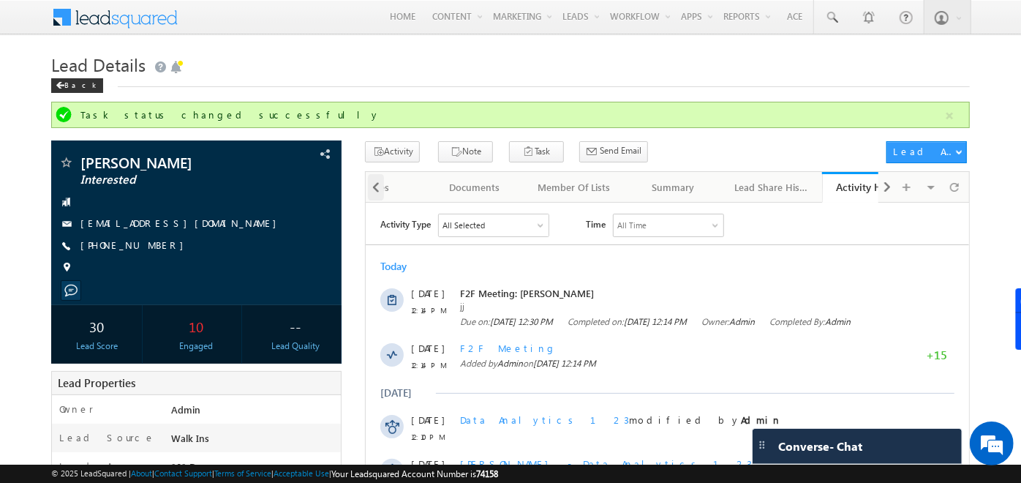
click at [378, 187] on span at bounding box center [376, 187] width 9 height 26
click at [886, 184] on span at bounding box center [887, 187] width 9 height 26
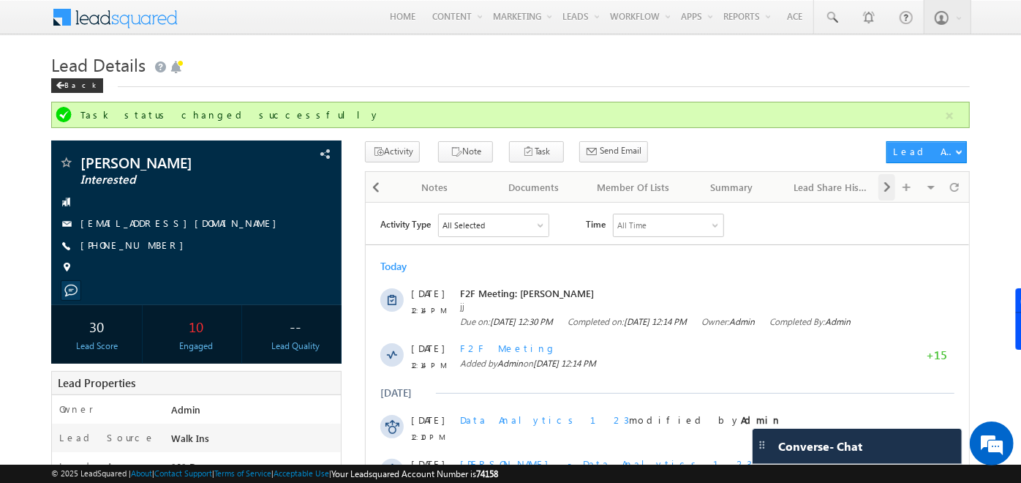
click at [886, 184] on span at bounding box center [887, 187] width 9 height 26
click at [375, 189] on span at bounding box center [376, 187] width 9 height 26
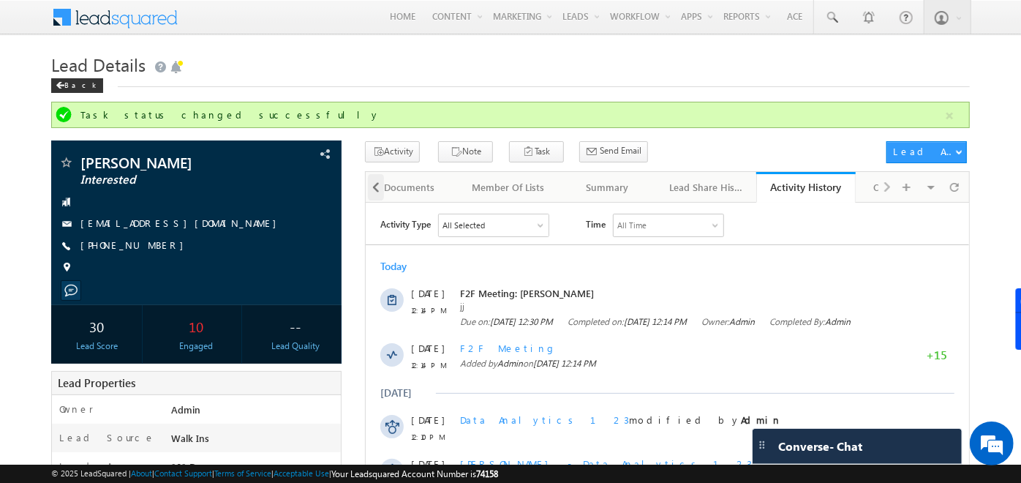
click at [375, 189] on span at bounding box center [376, 187] width 9 height 26
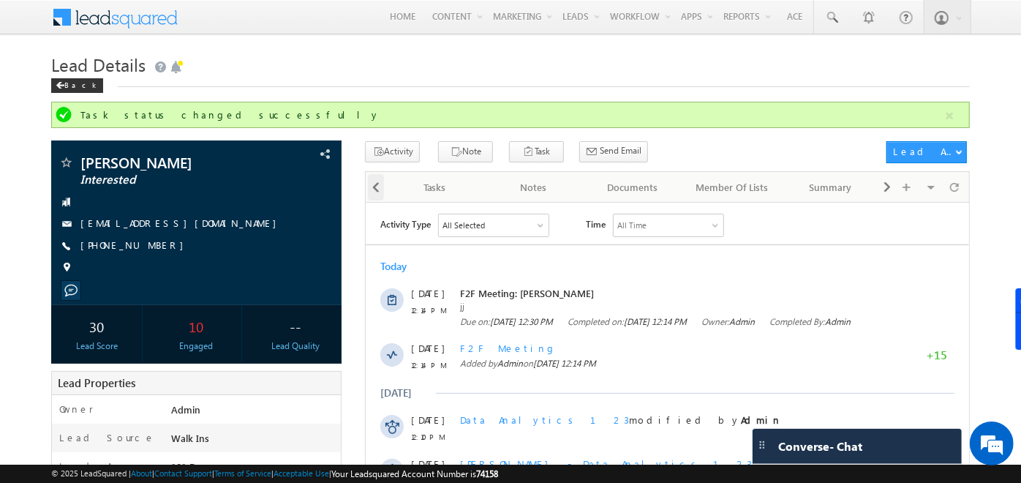
click at [375, 189] on span at bounding box center [376, 187] width 9 height 26
click at [375, 189] on div at bounding box center [375, 186] width 18 height 29
click at [376, 186] on div at bounding box center [375, 186] width 18 height 29
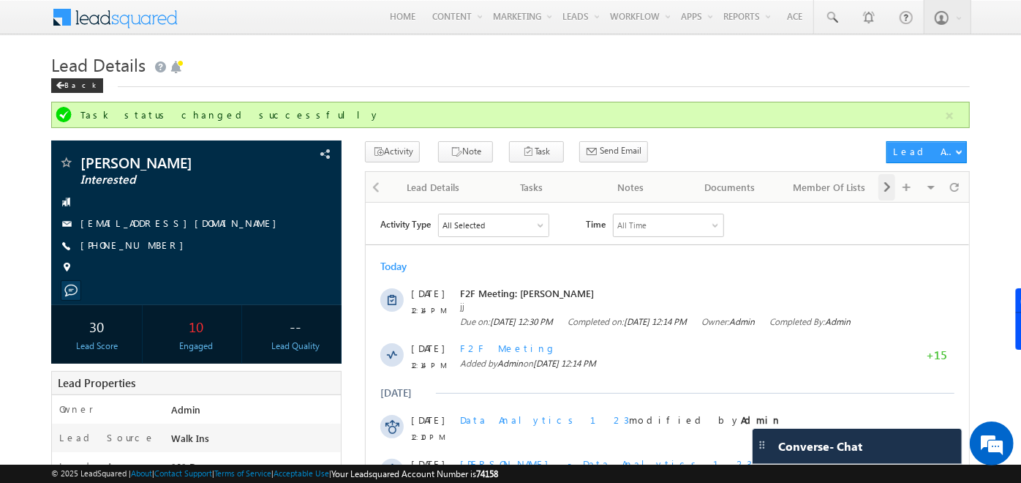
click at [890, 185] on span at bounding box center [887, 187] width 9 height 26
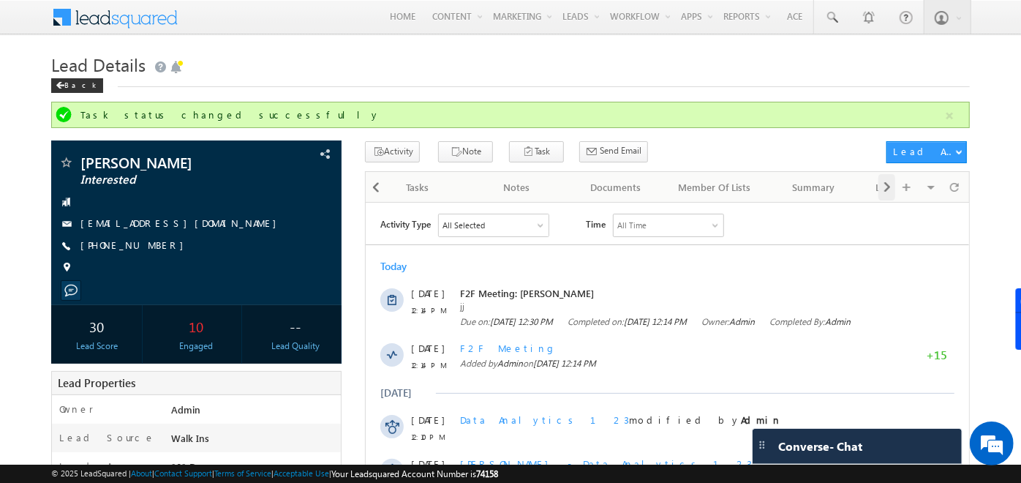
click at [890, 185] on span at bounding box center [887, 187] width 9 height 26
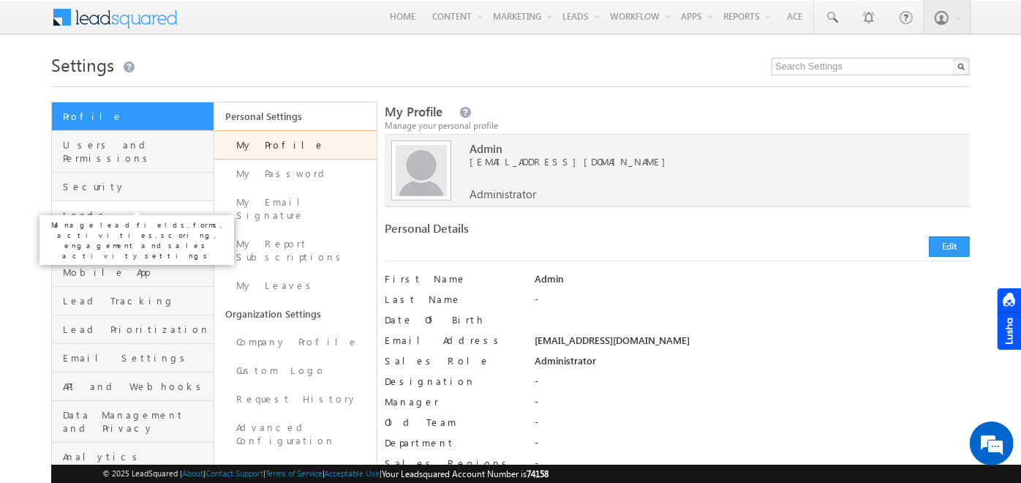
click at [78, 208] on span "Leads" at bounding box center [136, 214] width 147 height 13
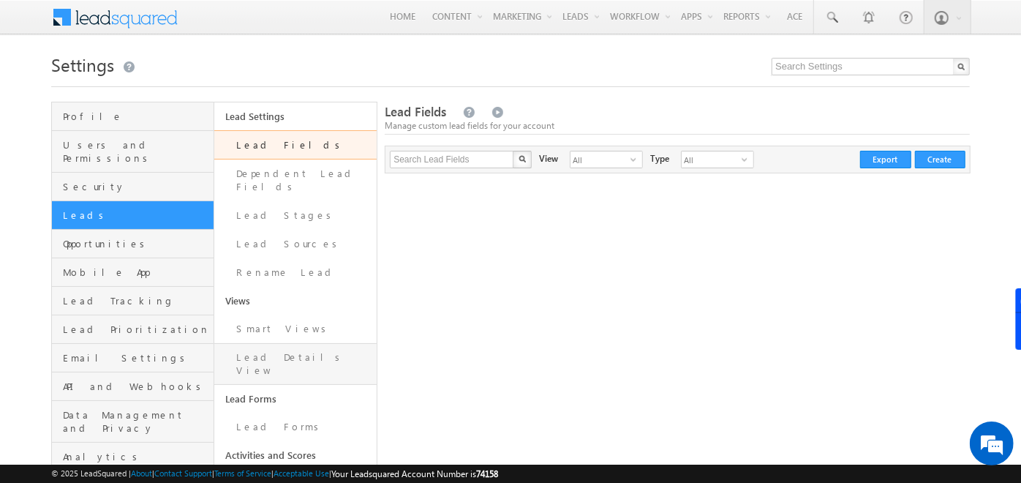
click at [265, 343] on link "Lead Details View" at bounding box center [295, 364] width 162 height 42
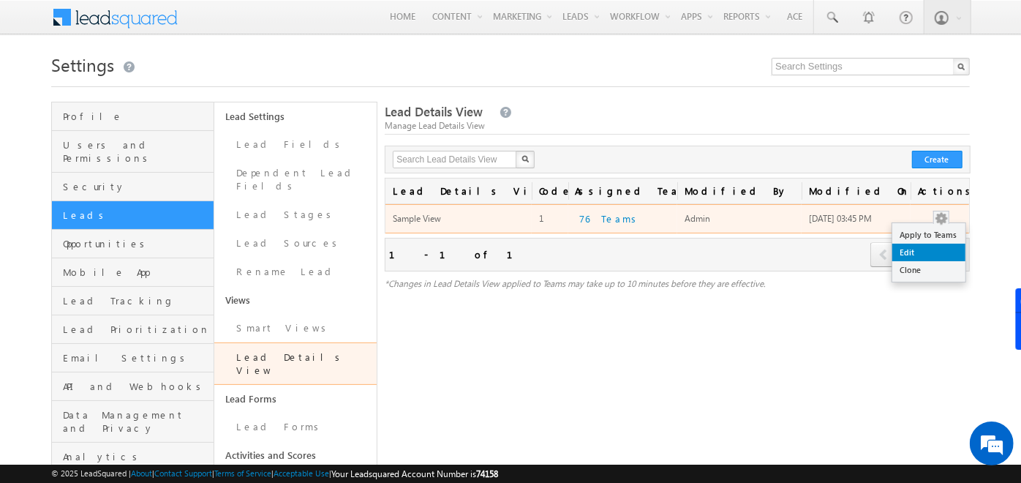
click at [922, 250] on link "Edit" at bounding box center [928, 253] width 73 height 18
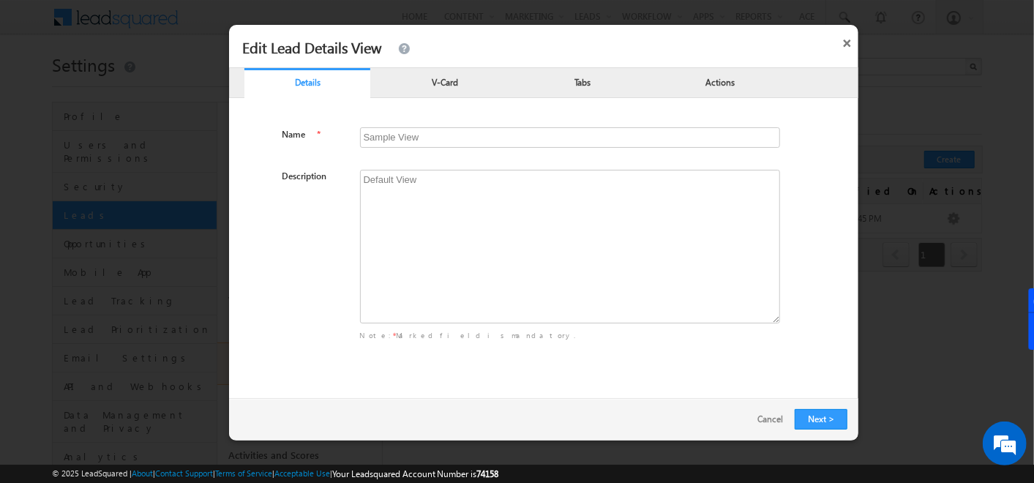
click at [425, 80] on p "V-Card" at bounding box center [445, 82] width 126 height 14
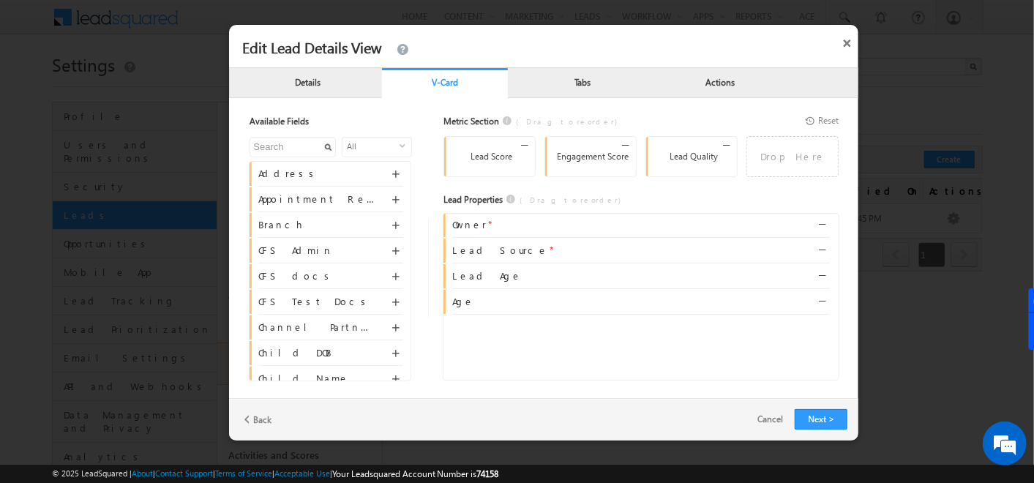
click at [555, 88] on div "Tabs" at bounding box center [582, 84] width 126 height 29
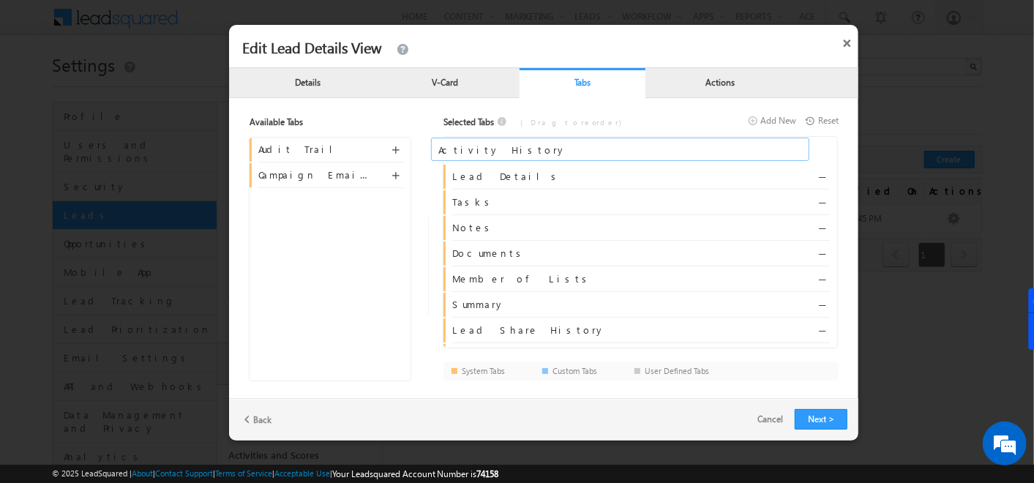
drag, startPoint x: 474, startPoint y: 334, endPoint x: 475, endPoint y: 154, distance: 180.7
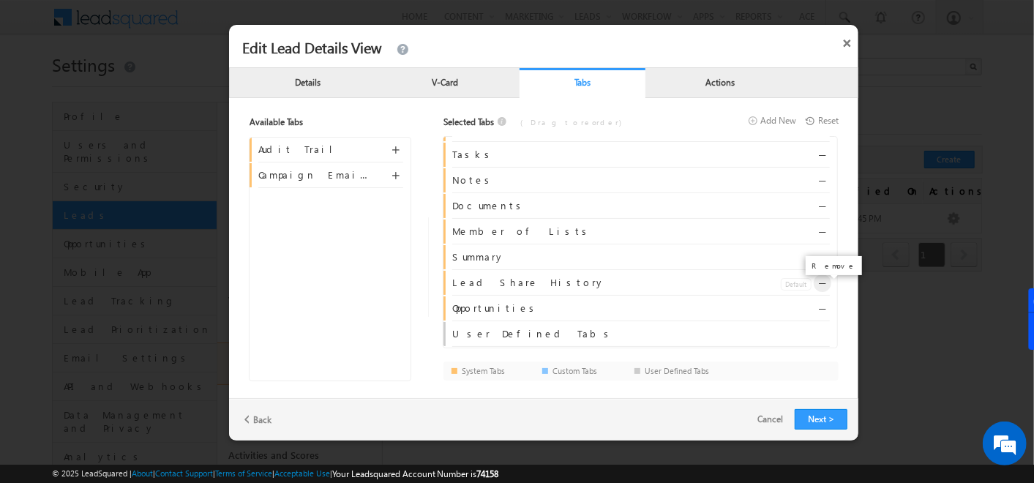
click at [822, 283] on span at bounding box center [823, 288] width 11 height 11
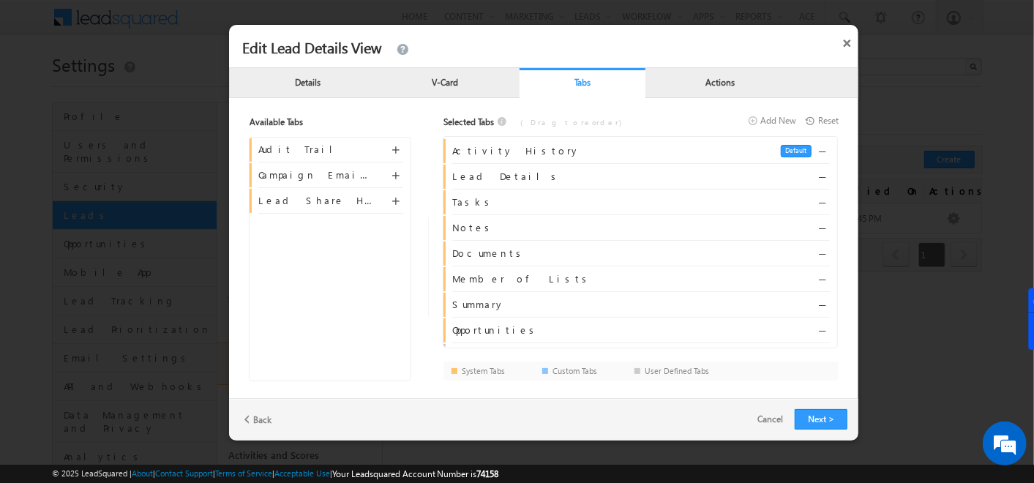
click at [693, 86] on p "Actions" at bounding box center [720, 82] width 126 height 14
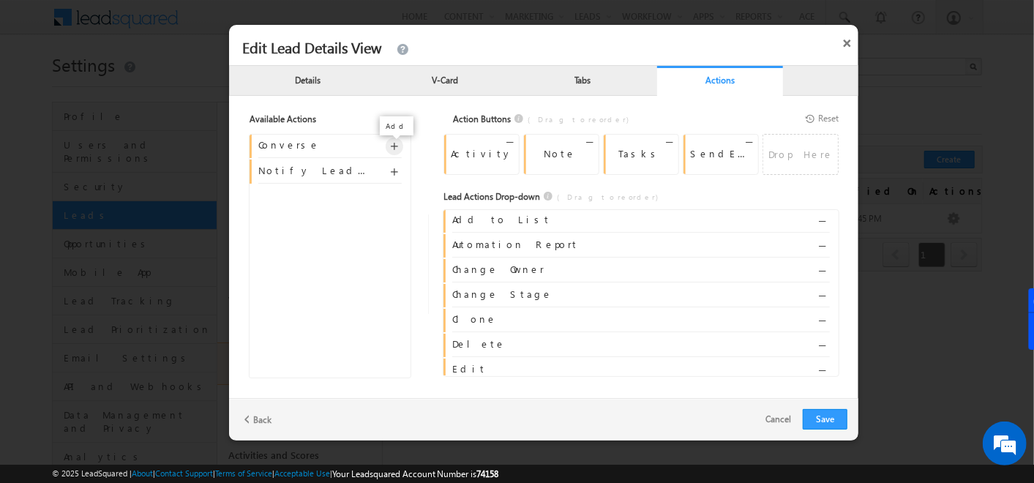
click at [395, 146] on span at bounding box center [396, 153] width 11 height 20
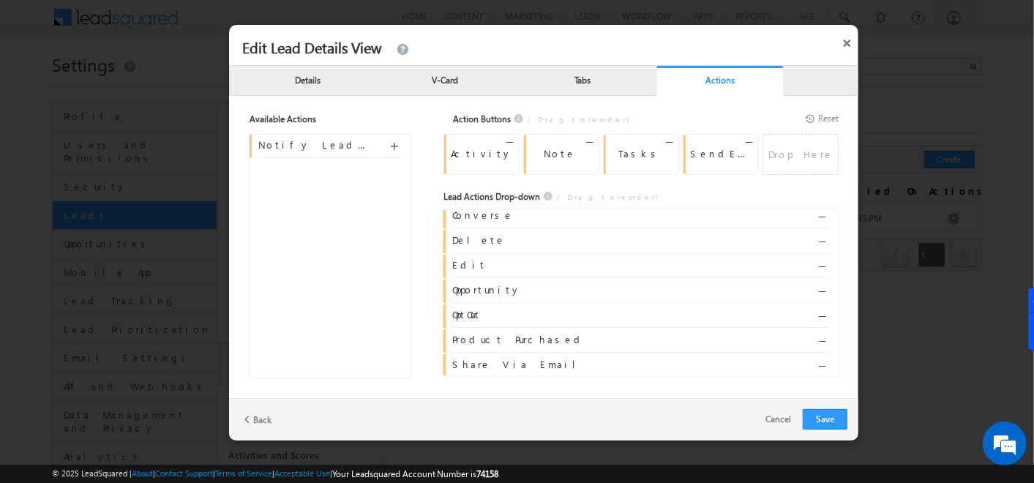
click at [556, 91] on div "Tabs" at bounding box center [582, 82] width 126 height 29
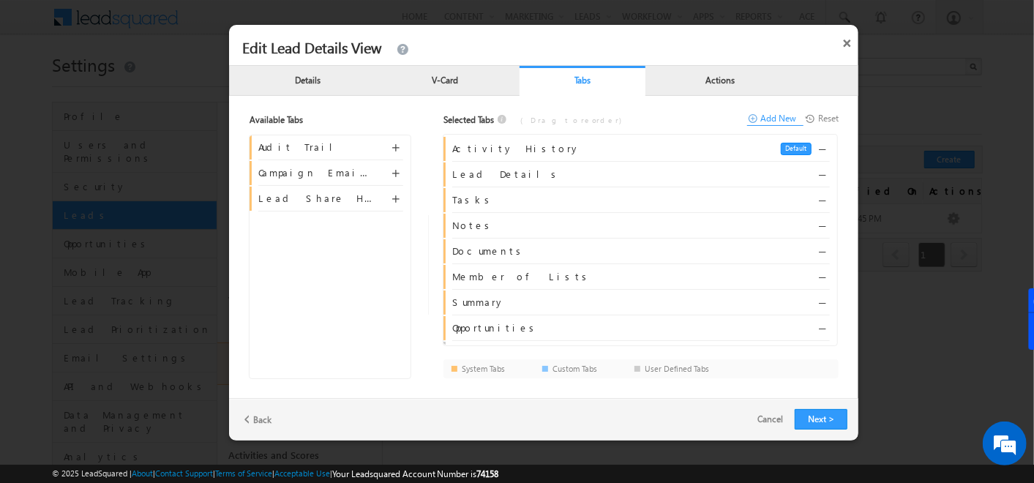
click at [764, 118] on p "Add New" at bounding box center [778, 119] width 36 height 13
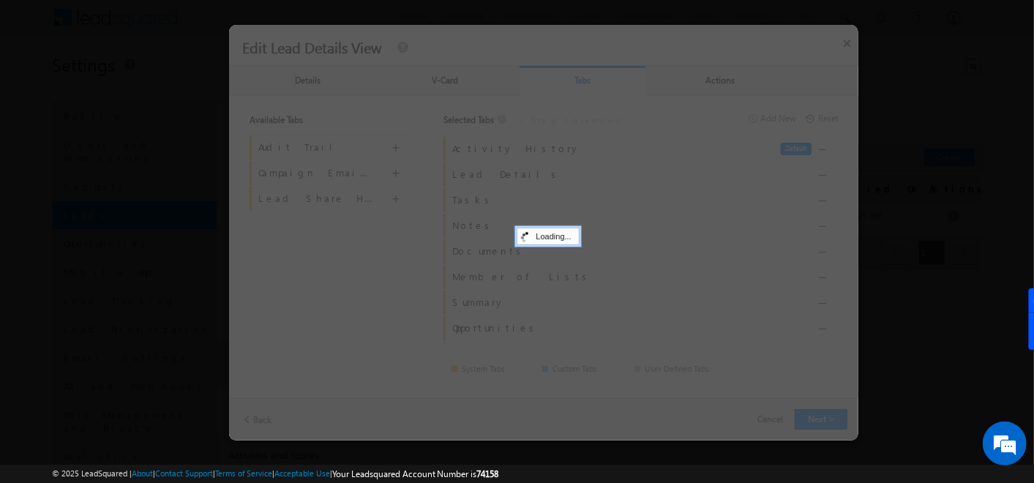
radio input "true"
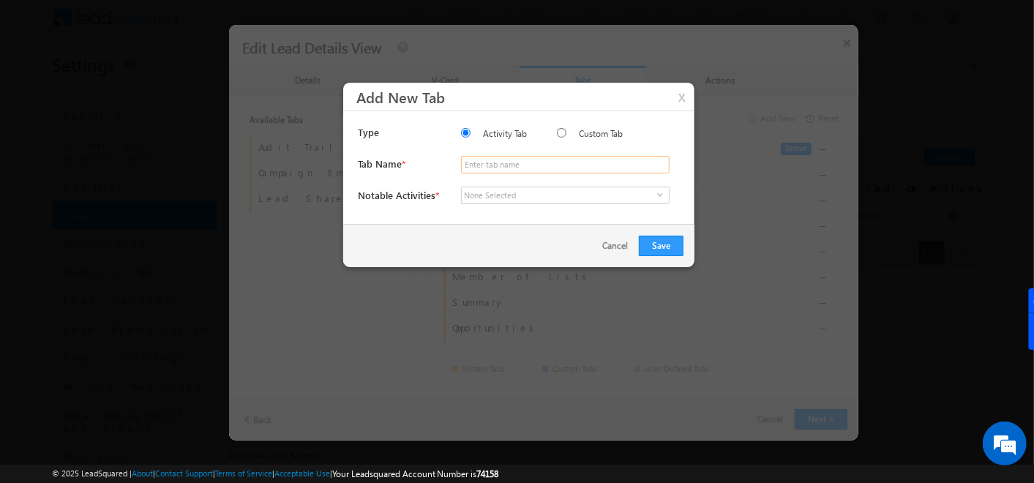
click at [475, 163] on input "text" at bounding box center [565, 165] width 208 height 18
click at [534, 197] on span "None Selected" at bounding box center [559, 195] width 195 height 16
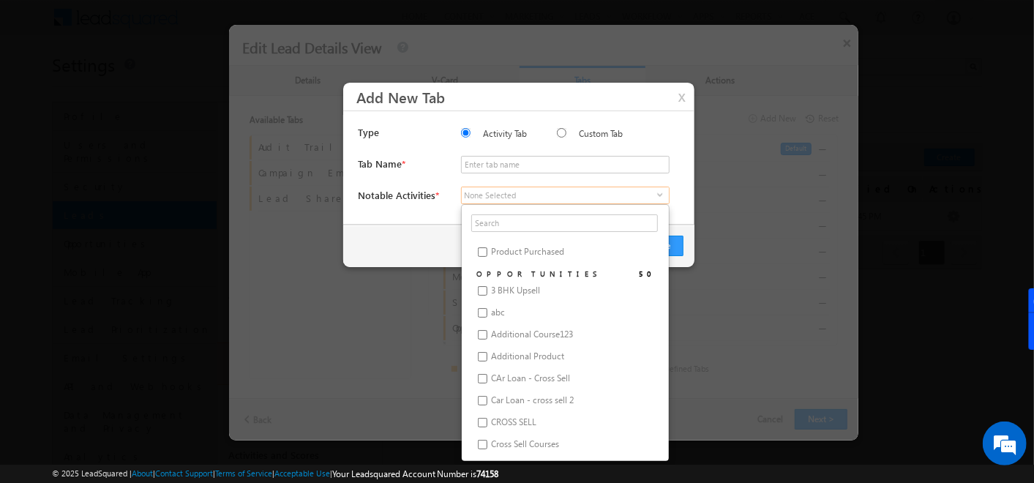
scroll to position [0, 0]
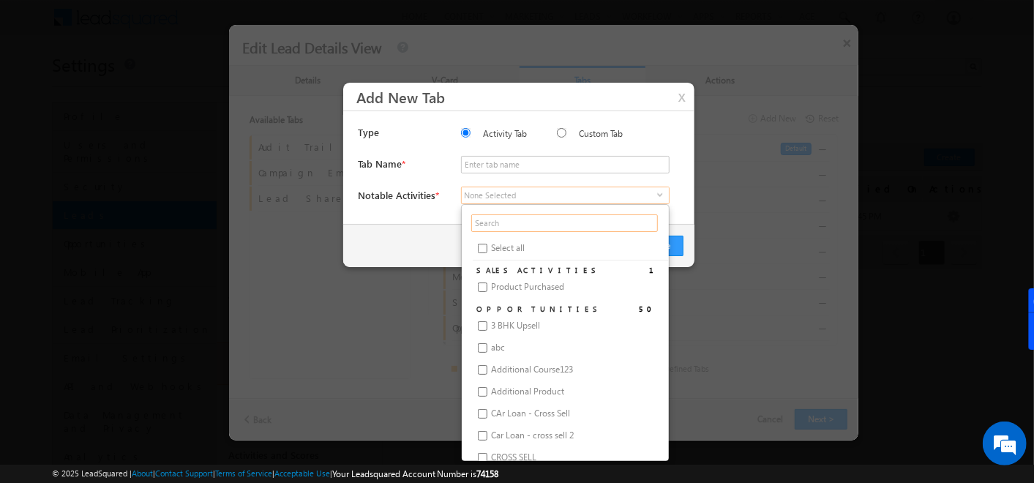
click at [497, 225] on input "text" at bounding box center [564, 223] width 187 height 18
type input "phone"
click at [483, 393] on input "Phone Call Activity" at bounding box center [483, 388] width 10 height 10
checkbox input "true"
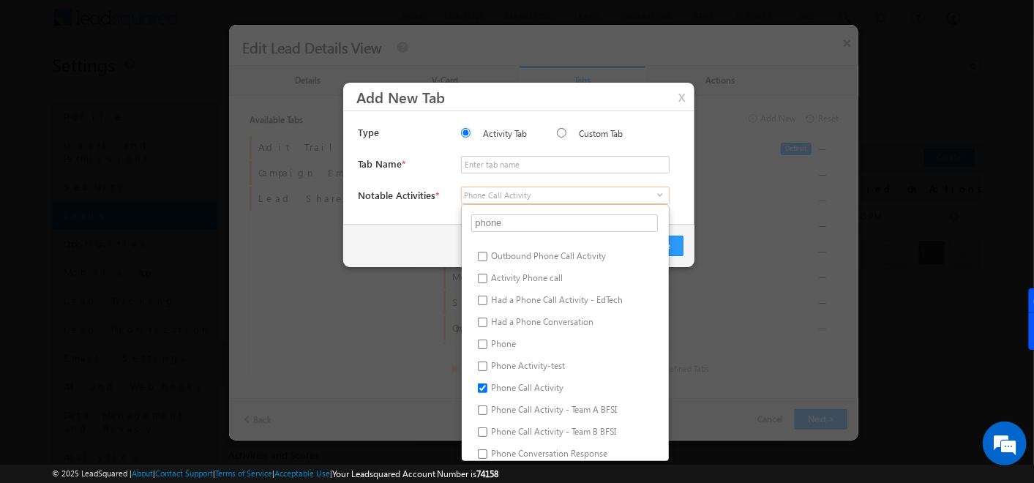
click at [420, 236] on div "Cancel Save" at bounding box center [518, 246] width 351 height 42
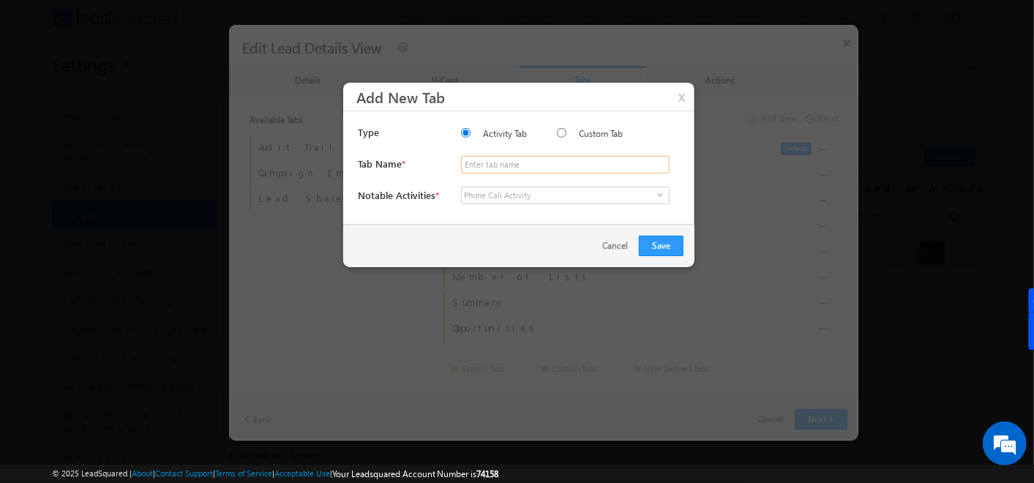
click at [511, 163] on input "text" at bounding box center [565, 165] width 208 height 18
type input "Phone Call Act"
click at [652, 244] on button "Save" at bounding box center [661, 246] width 45 height 20
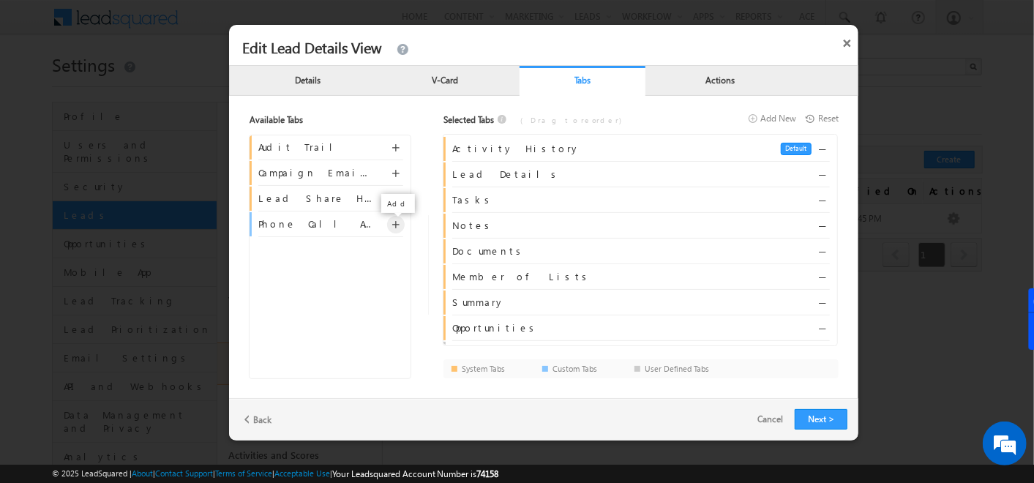
click at [395, 224] on span at bounding box center [397, 226] width 11 height 11
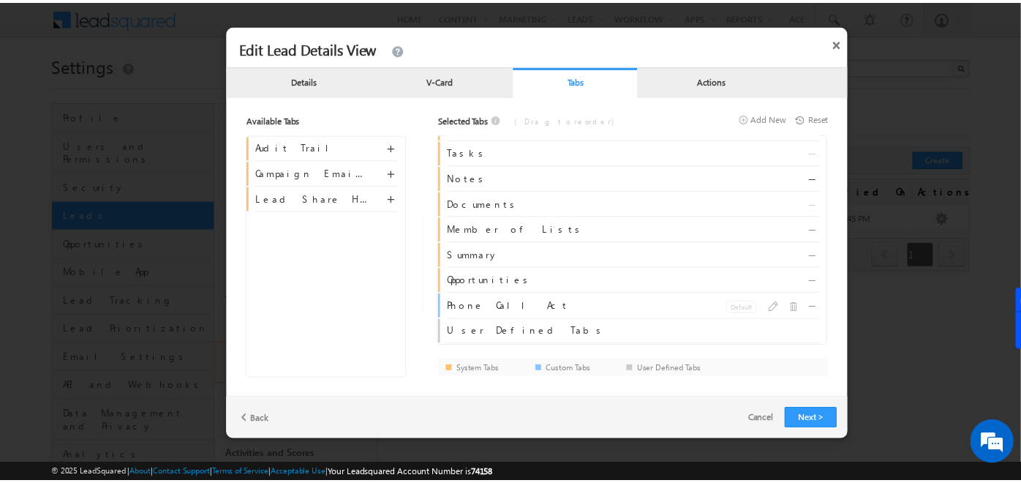
scroll to position [0, 0]
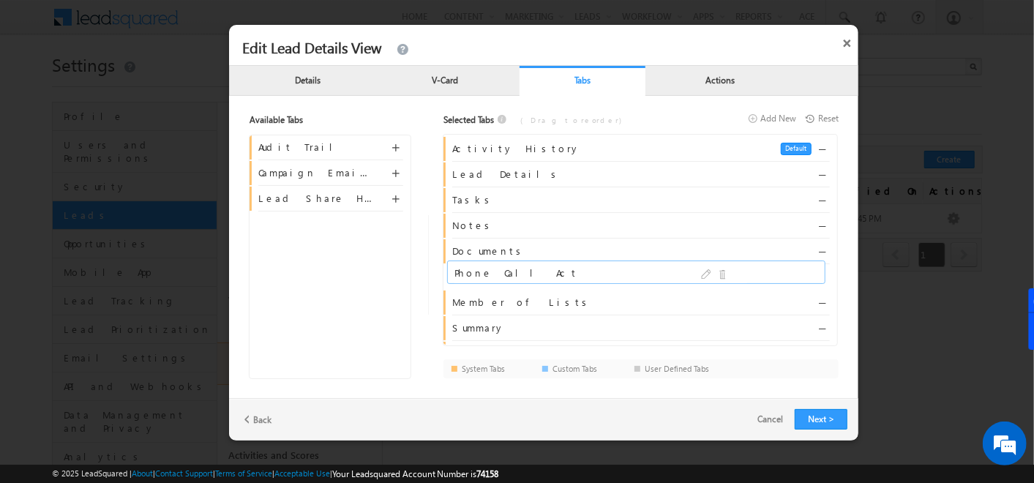
drag, startPoint x: 483, startPoint y: 309, endPoint x: 491, endPoint y: 275, distance: 34.6
click at [799, 423] on button "Next >" at bounding box center [820, 419] width 53 height 20
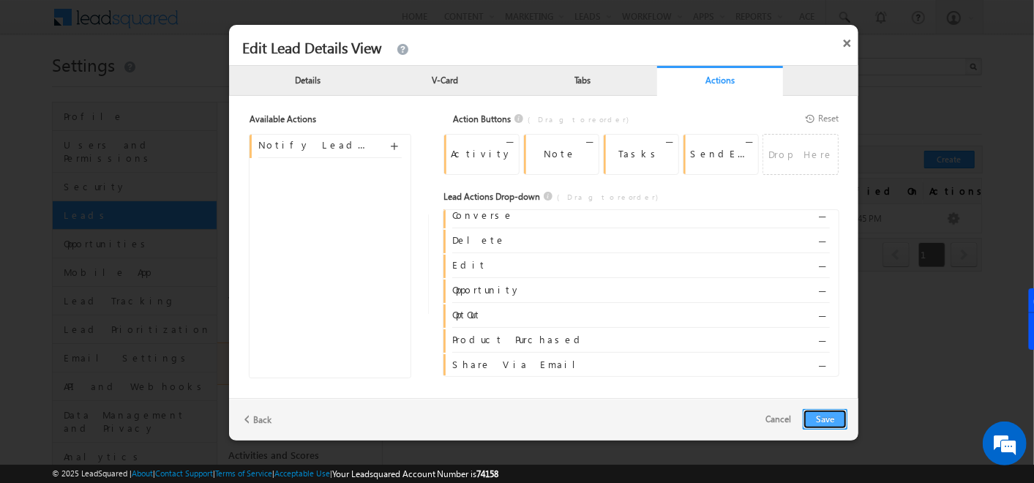
click at [821, 424] on button "Save" at bounding box center [824, 419] width 45 height 20
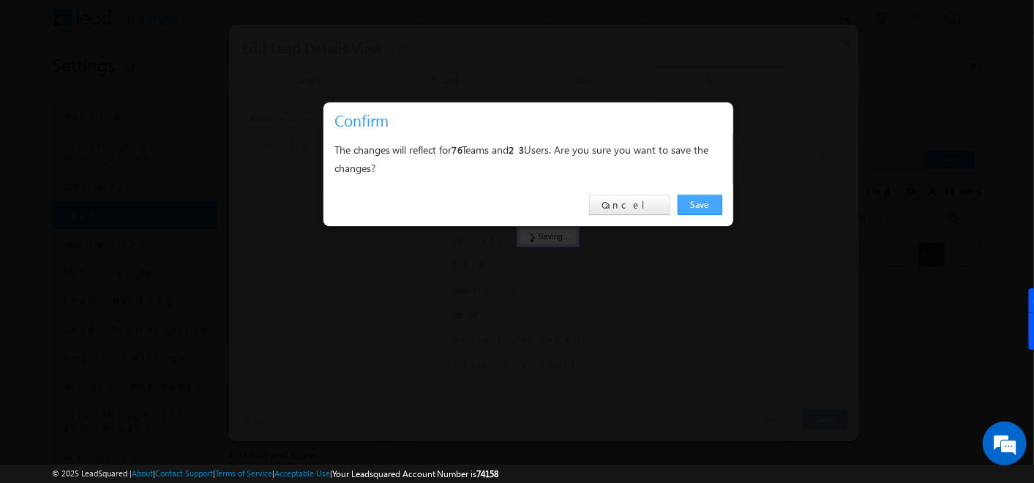
click at [701, 208] on link "Save" at bounding box center [699, 205] width 45 height 20
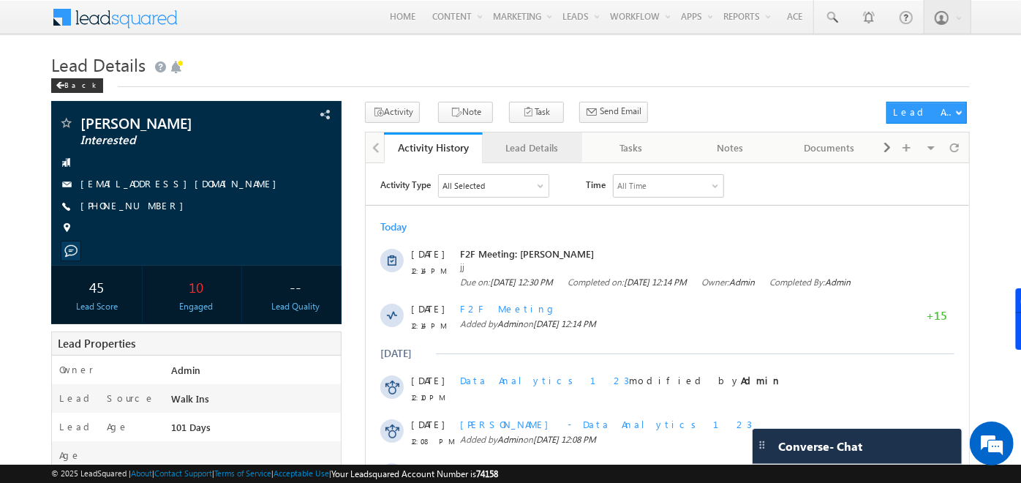
click at [530, 154] on div "Lead Details" at bounding box center [531, 148] width 74 height 18
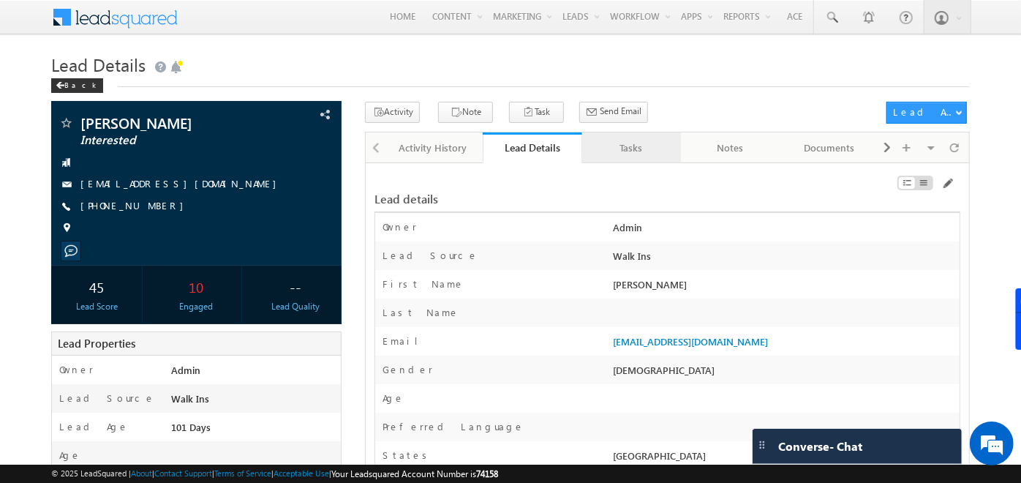
click at [610, 157] on link "Tasks" at bounding box center [631, 147] width 99 height 31
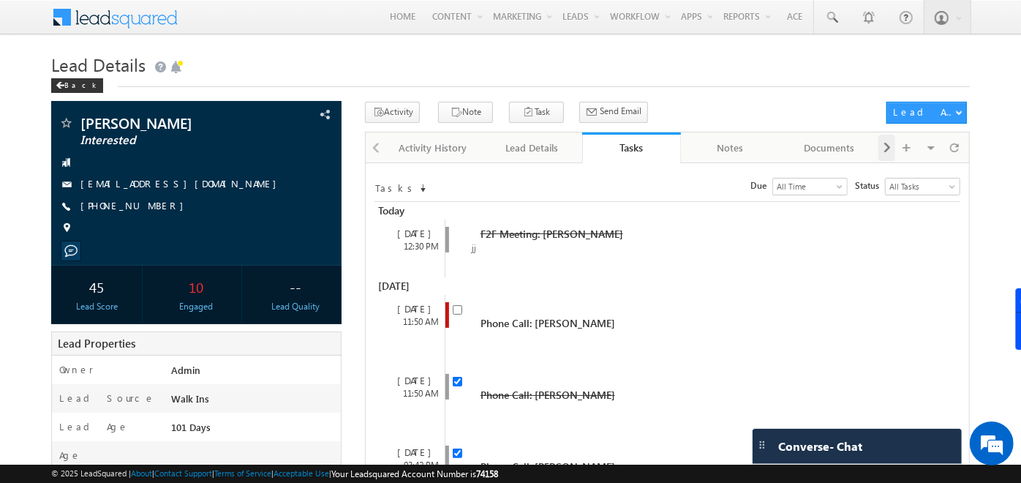
click at [886, 145] on span at bounding box center [887, 148] width 9 height 26
click at [715, 151] on div "Phone Call Act" at bounding box center [730, 148] width 74 height 18
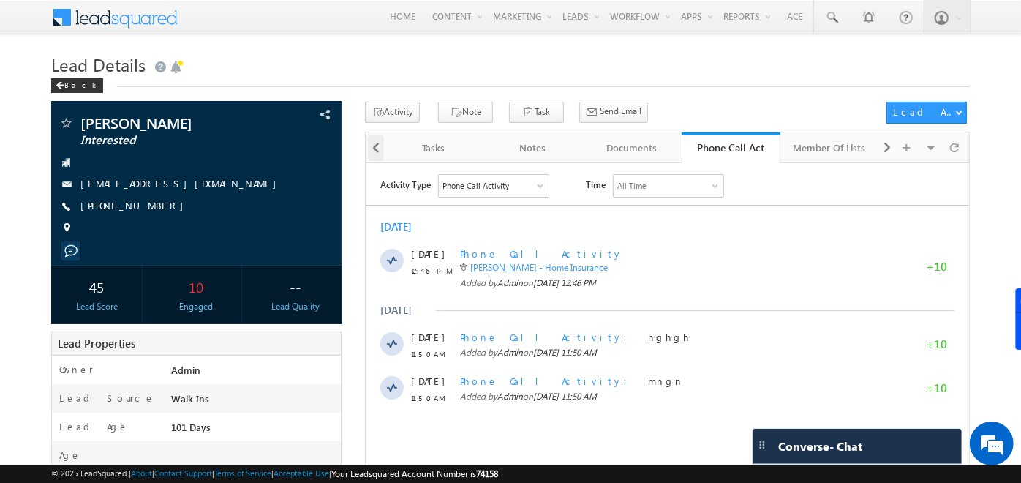
click at [374, 146] on span at bounding box center [376, 148] width 9 height 26
click at [374, 146] on div at bounding box center [375, 146] width 18 height 29
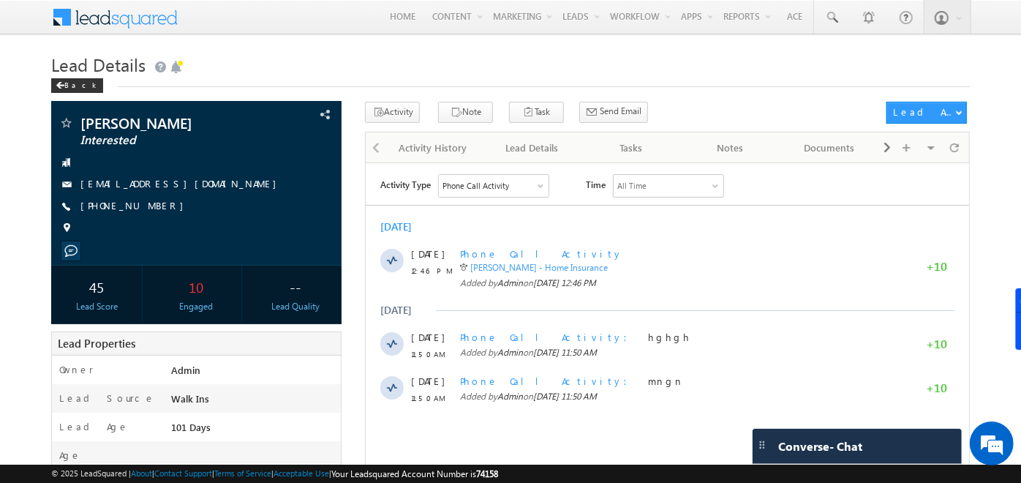
click at [374, 146] on div at bounding box center [375, 146] width 18 height 29
click at [433, 139] on div "Activity History" at bounding box center [433, 148] width 74 height 18
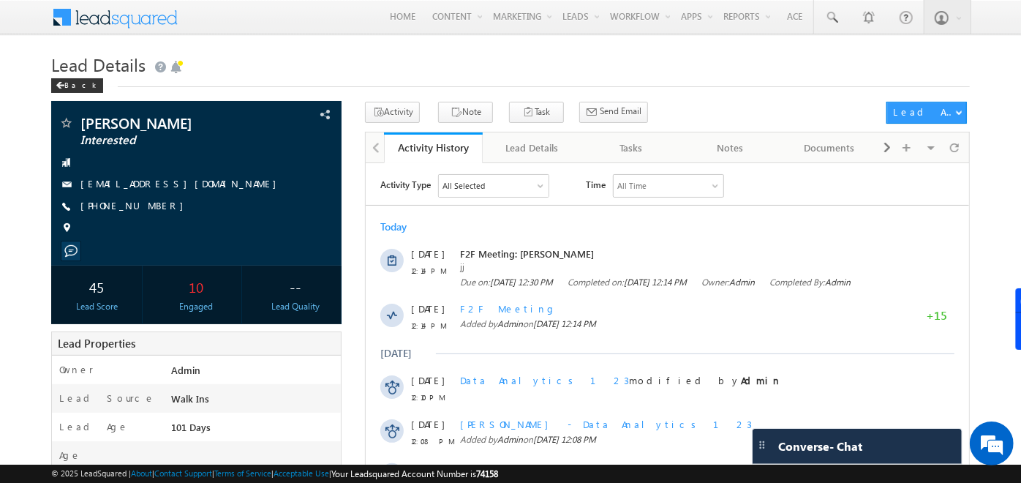
click at [450, 43] on body "Menu Admin [PERSON_NAME] ahosk oti7@ gmail .com" at bounding box center [510, 421] width 1021 height 843
click at [673, 64] on h1 "Lead Details" at bounding box center [510, 63] width 919 height 29
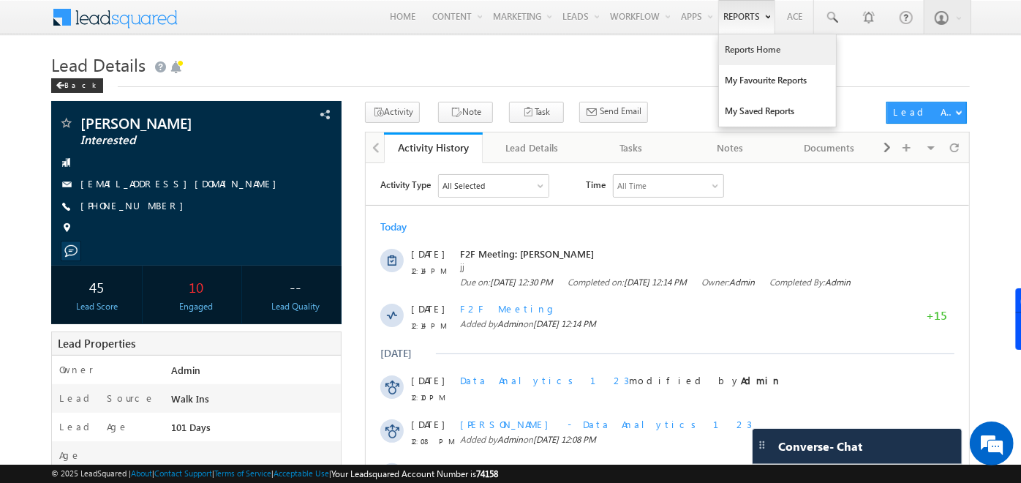
click at [746, 44] on link "Reports Home" at bounding box center [777, 49] width 117 height 31
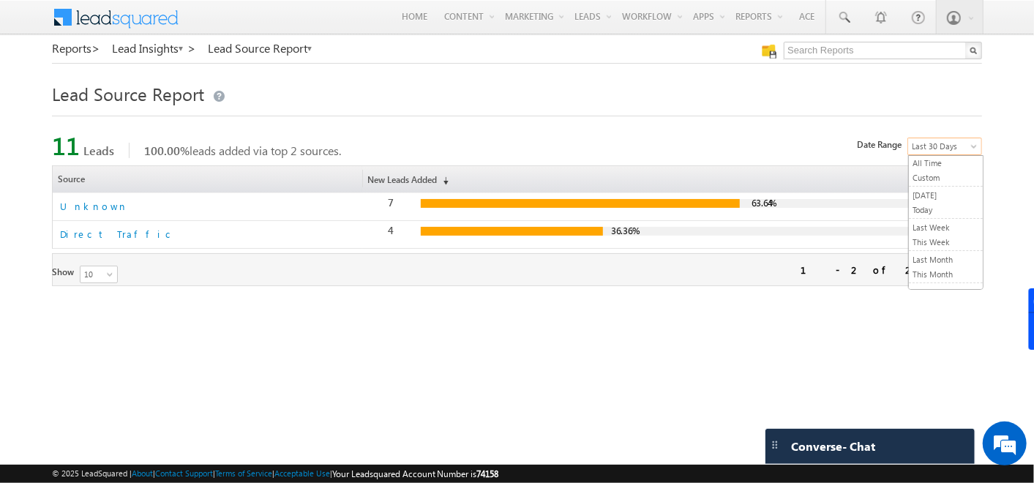
scroll to position [52, 0]
click at [953, 144] on span "Last 30 Days" at bounding box center [942, 146] width 69 height 13
click at [949, 217] on link "This Month" at bounding box center [945, 222] width 74 height 13
click at [946, 148] on span "This Month" at bounding box center [942, 146] width 69 height 13
click at [944, 249] on link "This Year" at bounding box center [945, 254] width 74 height 13
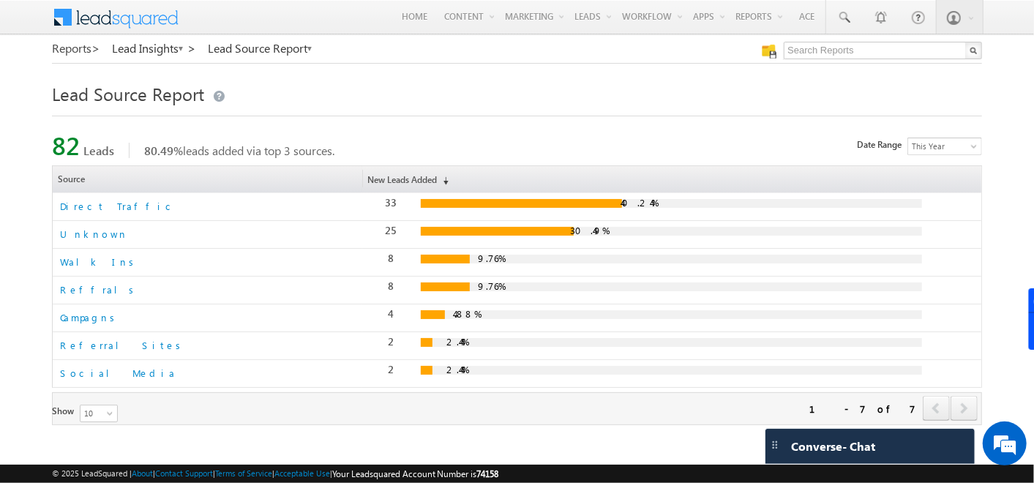
click at [69, 51] on link "Reports >" at bounding box center [76, 48] width 48 height 13
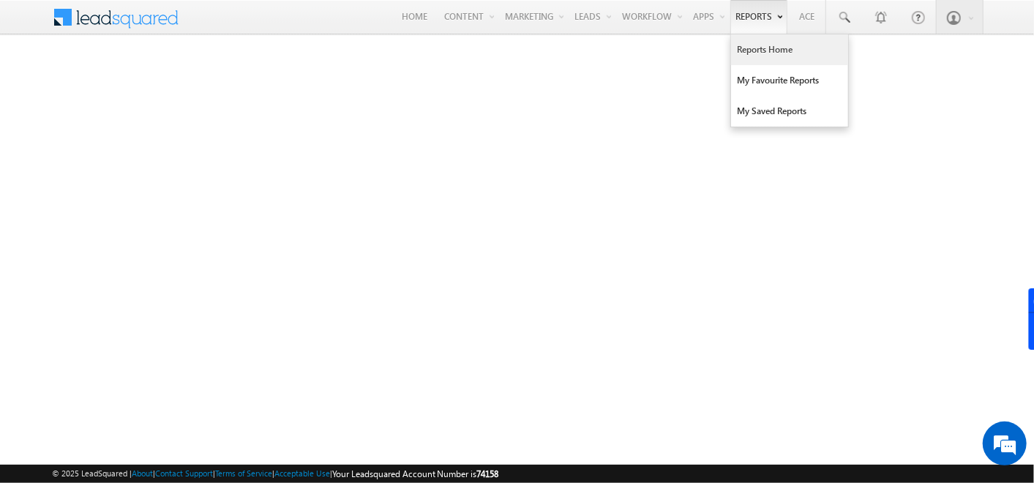
click at [761, 21] on link "Reports" at bounding box center [758, 17] width 57 height 34
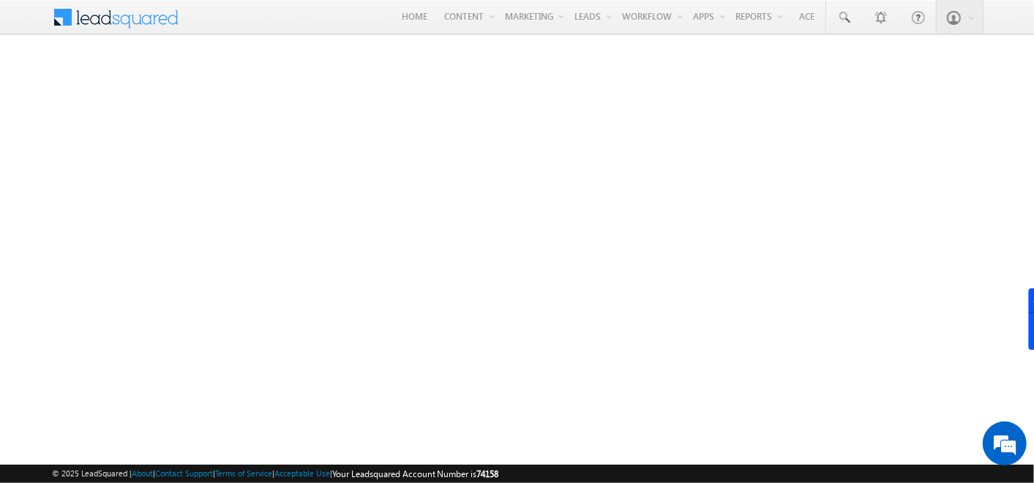
click at [125, 21] on span at bounding box center [125, 16] width 106 height 26
